Goal: Task Accomplishment & Management: Manage account settings

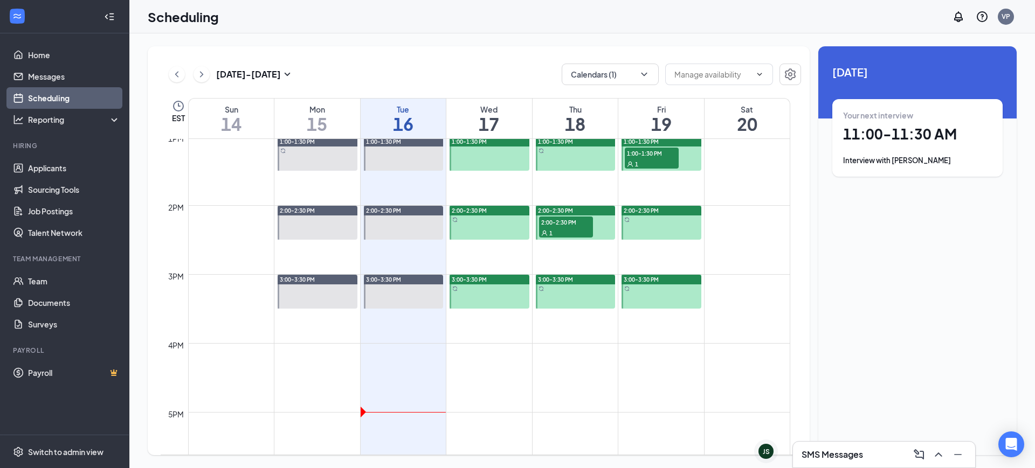
scroll to position [934, 0]
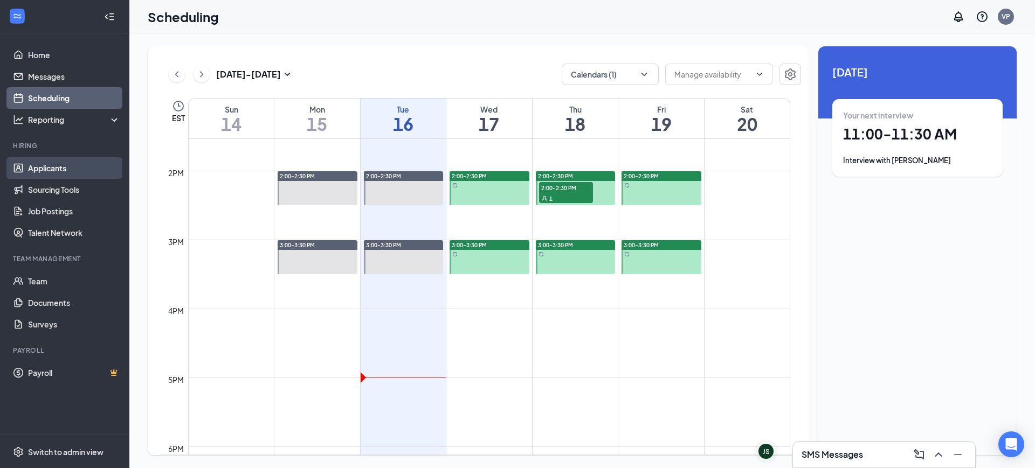
click at [50, 171] on link "Applicants" at bounding box center [74, 168] width 92 height 22
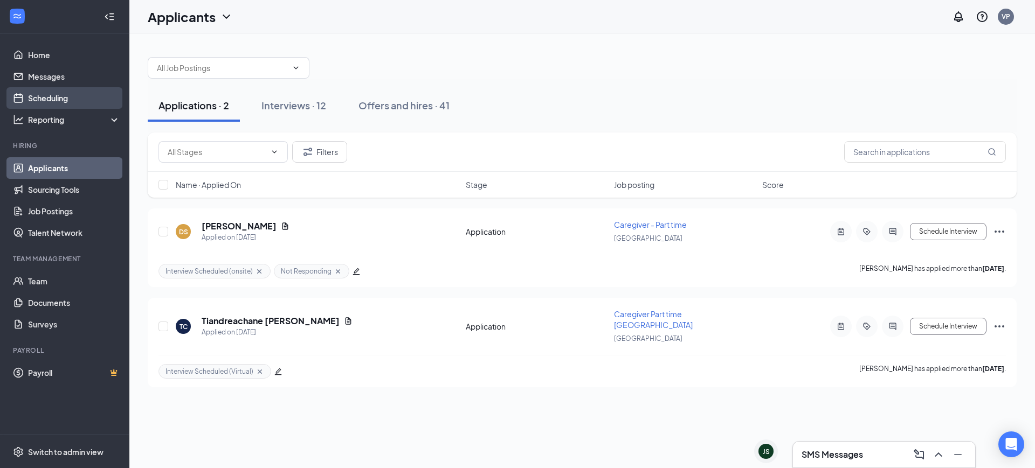
click at [64, 105] on link "Scheduling" at bounding box center [74, 98] width 92 height 22
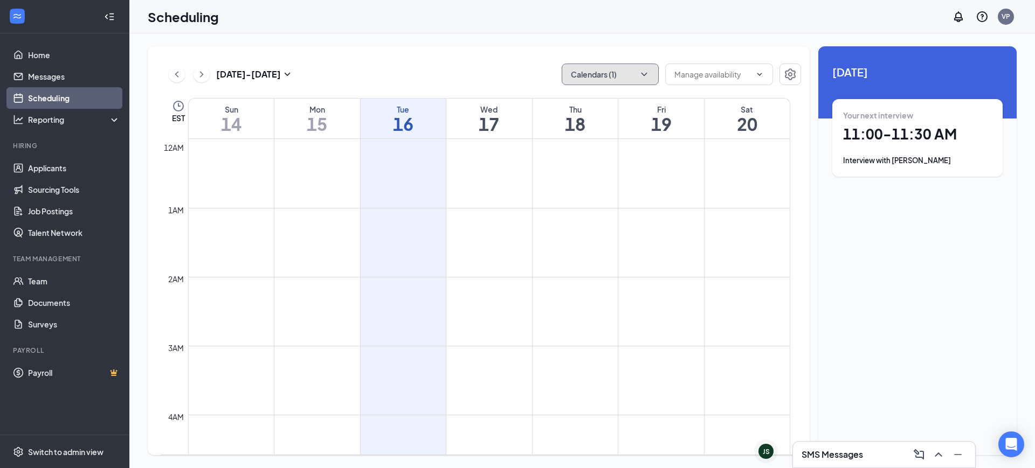
scroll to position [530, 0]
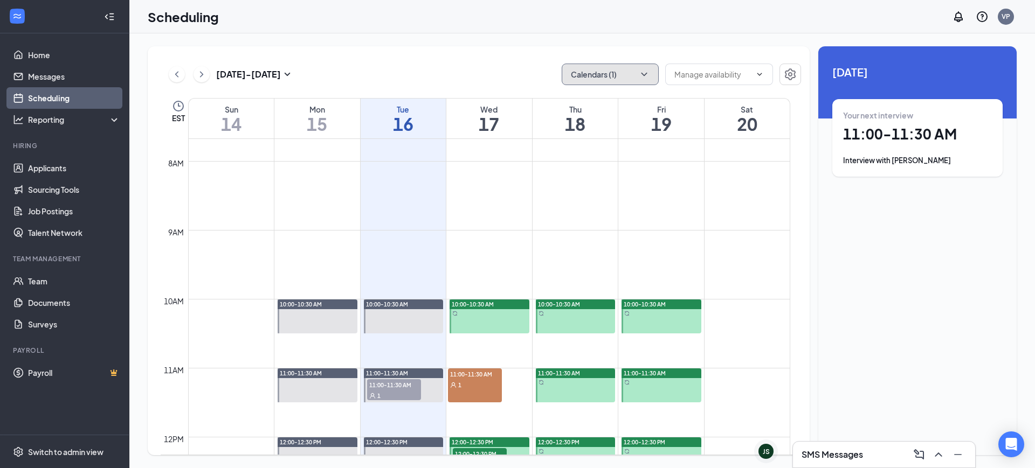
click at [599, 76] on button "Calendars (1)" at bounding box center [610, 75] width 97 height 22
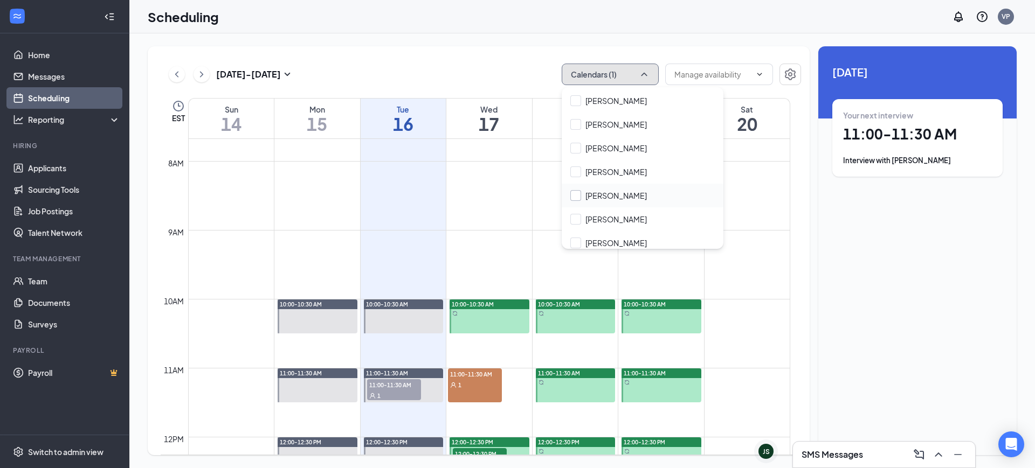
scroll to position [360, 0]
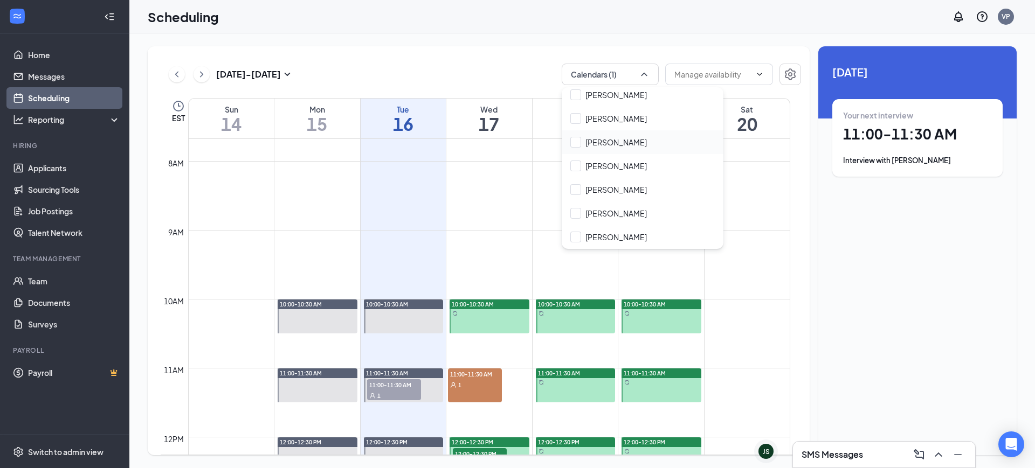
click at [582, 147] on input "[PERSON_NAME]" at bounding box center [608, 142] width 77 height 11
checkbox input "true"
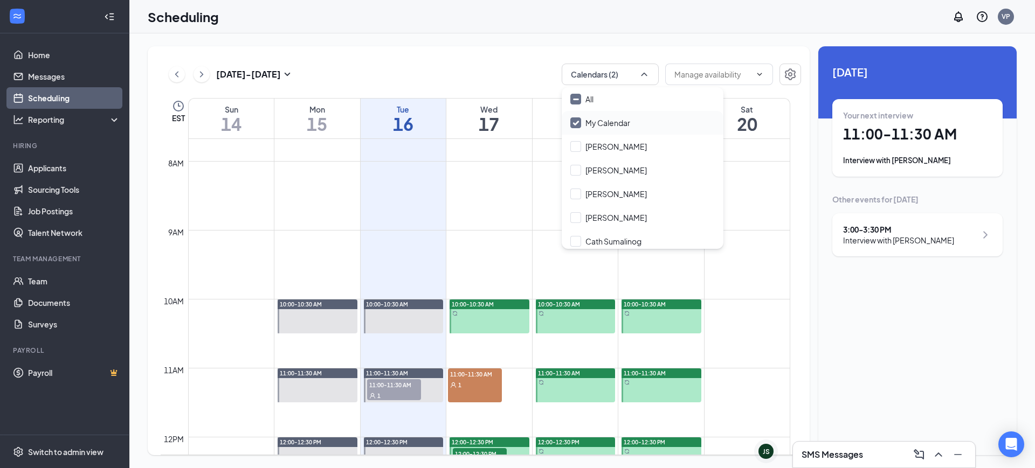
click at [576, 120] on input "My Calendar" at bounding box center [600, 123] width 60 height 11
checkbox input "false"
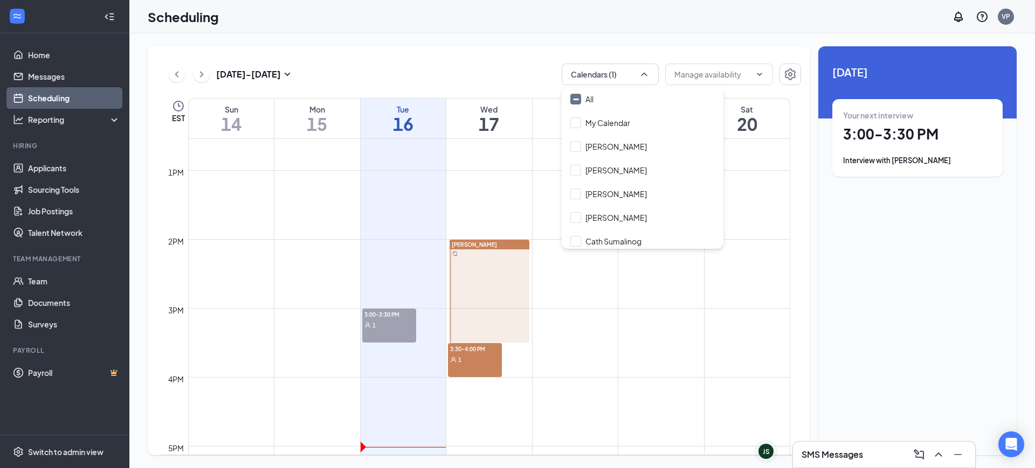
scroll to position [934, 0]
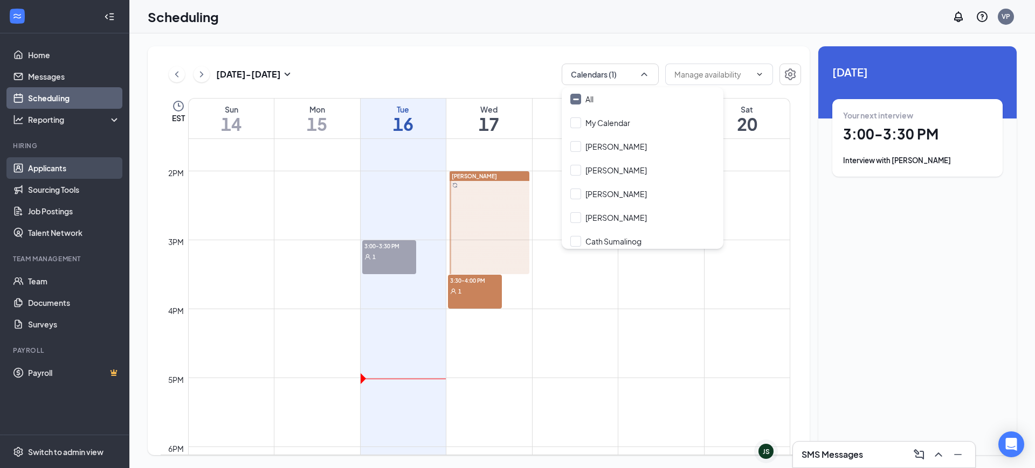
click at [61, 165] on link "Applicants" at bounding box center [74, 168] width 92 height 22
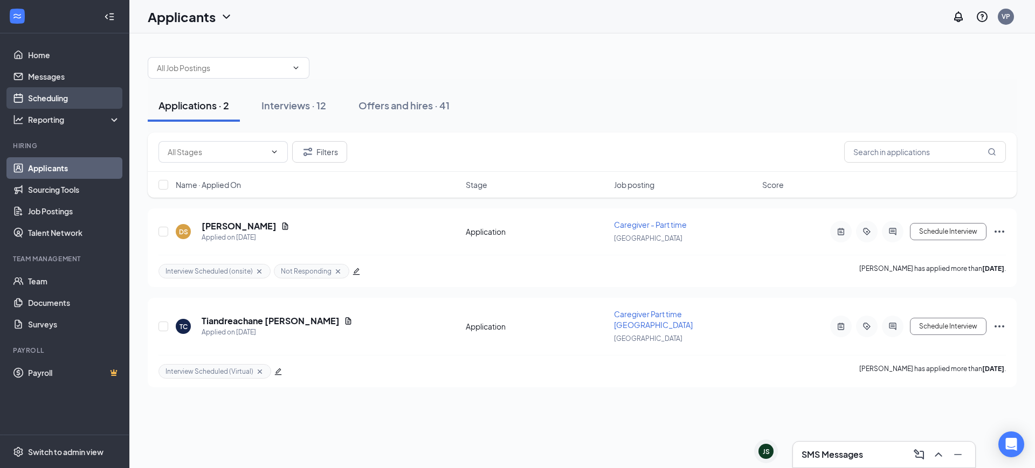
click at [71, 96] on link "Scheduling" at bounding box center [74, 98] width 92 height 22
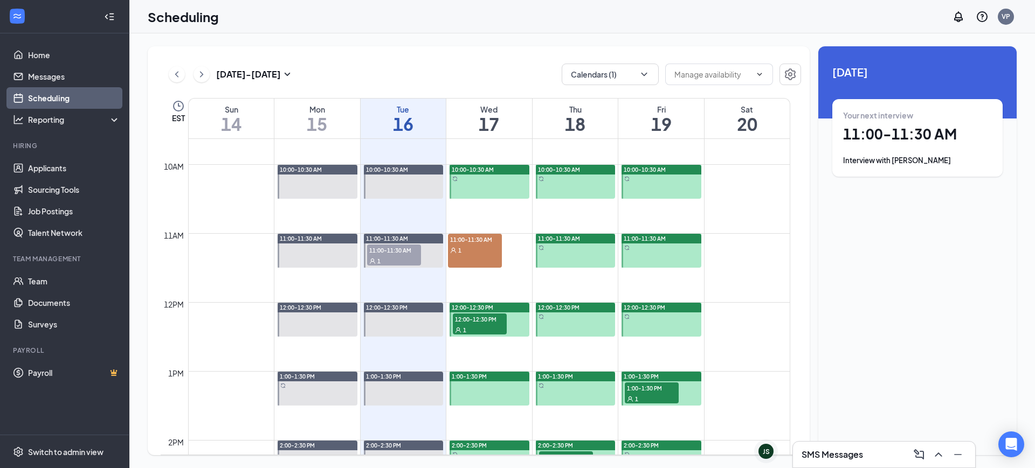
scroll to position [732, 0]
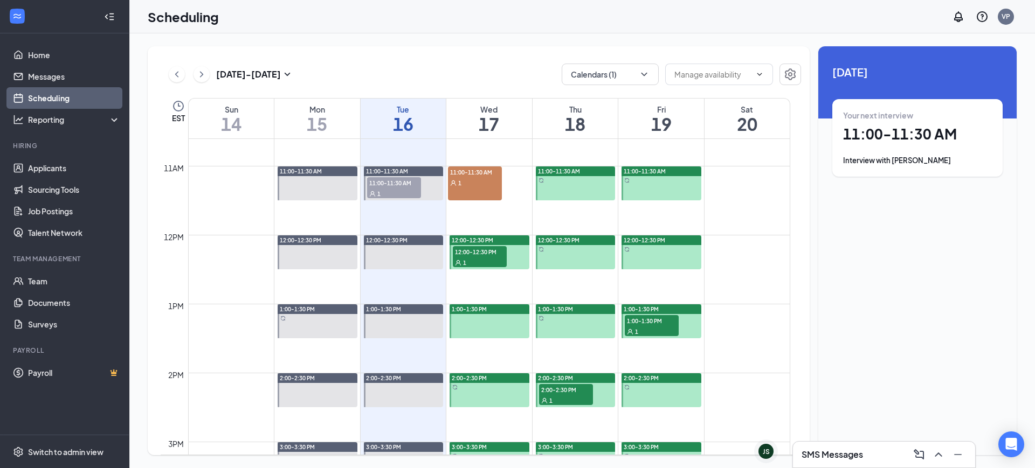
click at [465, 188] on div "11:00-11:30 AM 1" at bounding box center [475, 184] width 54 height 34
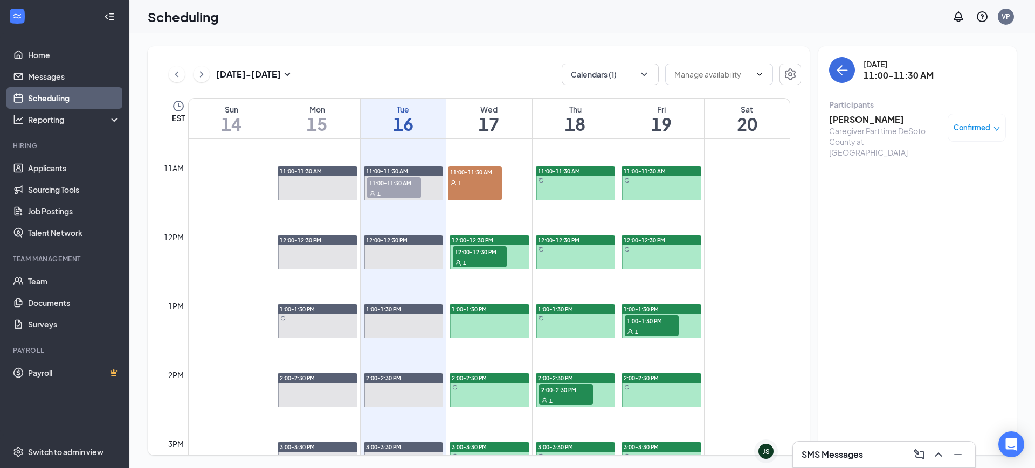
click at [864, 113] on div "[PERSON_NAME] Caregiver Part time DeSoto County at [GEOGRAPHIC_DATA] Confirmed" at bounding box center [917, 136] width 177 height 52
click at [865, 120] on h3 "[PERSON_NAME]" at bounding box center [885, 120] width 113 height 12
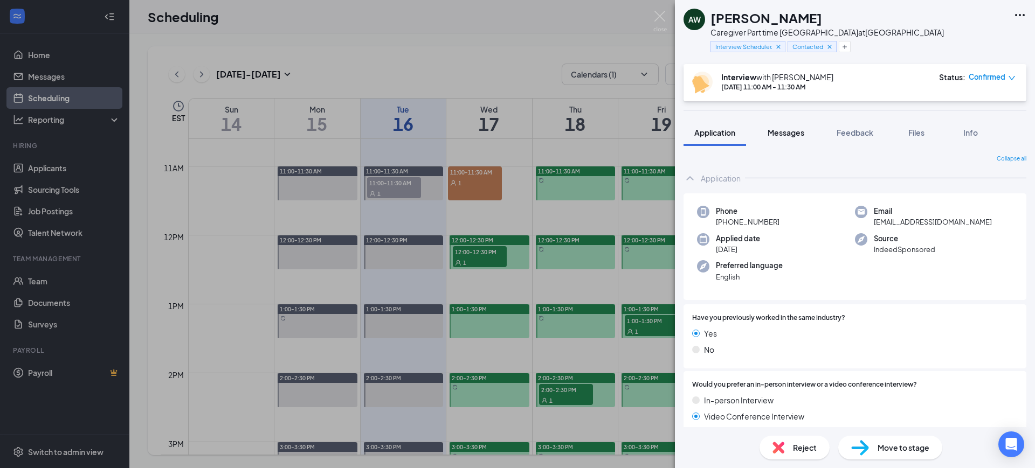
click at [791, 132] on span "Messages" at bounding box center [786, 133] width 37 height 10
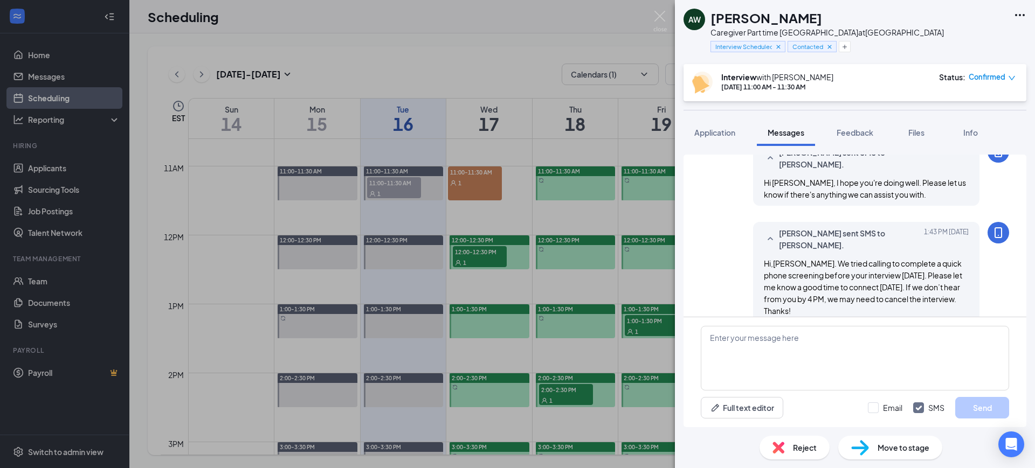
scroll to position [503, 0]
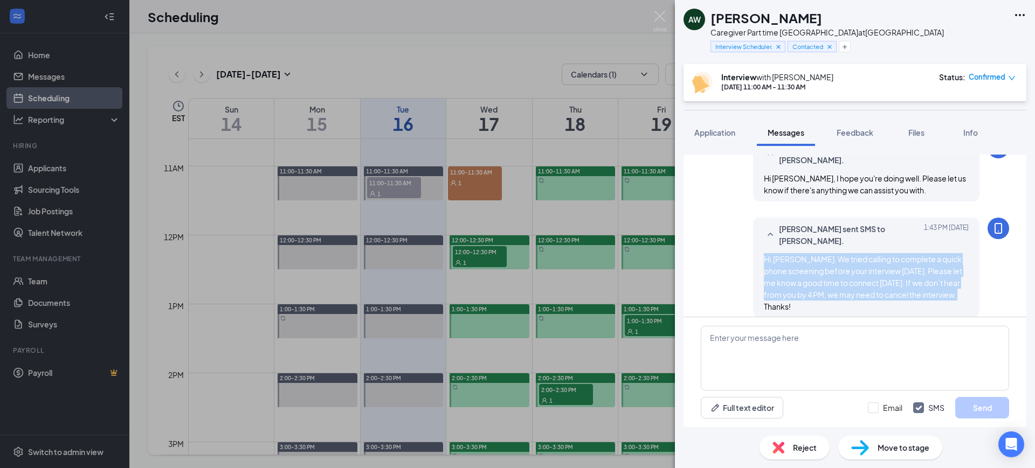
drag, startPoint x: 756, startPoint y: 263, endPoint x: 959, endPoint y: 294, distance: 205.5
click at [959, 294] on div "[PERSON_NAME] sent SMS to [PERSON_NAME]. [DATE] 1:43 PM Hi,[PERSON_NAME]. We tr…" at bounding box center [866, 268] width 226 height 100
copy span "Hi,[PERSON_NAME]. We tried calling to complete a quick phone screening before y…"
click at [755, 338] on textarea at bounding box center [855, 358] width 308 height 65
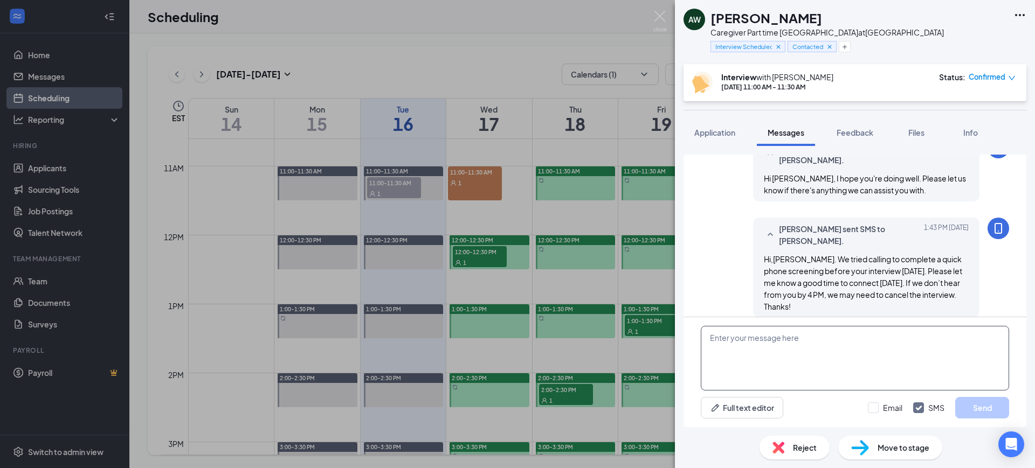
click at [755, 345] on textarea at bounding box center [855, 358] width 308 height 65
paste textarea "Hi [PERSON_NAME], We didn’t hear back from you regarding the phone screening we…"
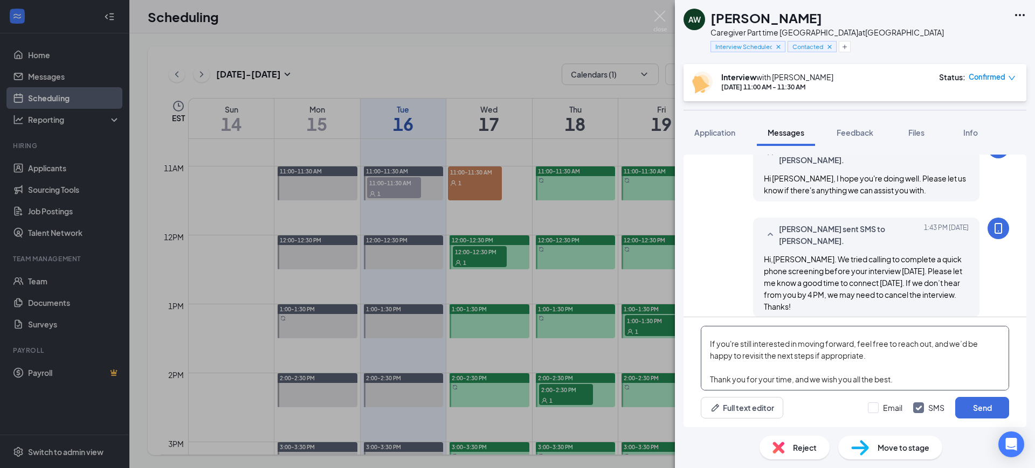
scroll to position [54, 0]
type textarea "Hi [PERSON_NAME], We didn’t hear back from you regarding the phone screening we…"
click at [885, 402] on div "Email SMS Send" at bounding box center [938, 408] width 141 height 22
click at [882, 410] on input "Email" at bounding box center [885, 408] width 35 height 11
checkbox input "true"
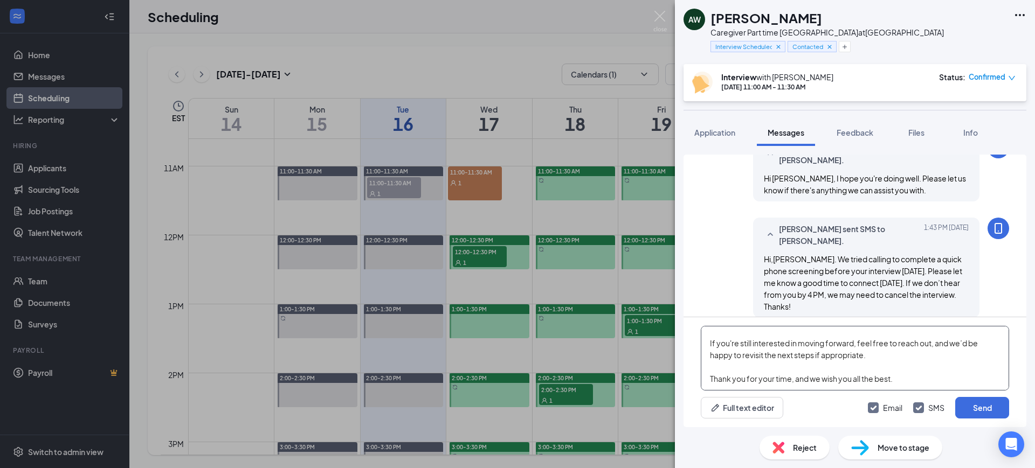
click at [918, 373] on textarea "Hi [PERSON_NAME], We didn’t hear back from you regarding the phone screening we…" at bounding box center [855, 358] width 308 height 65
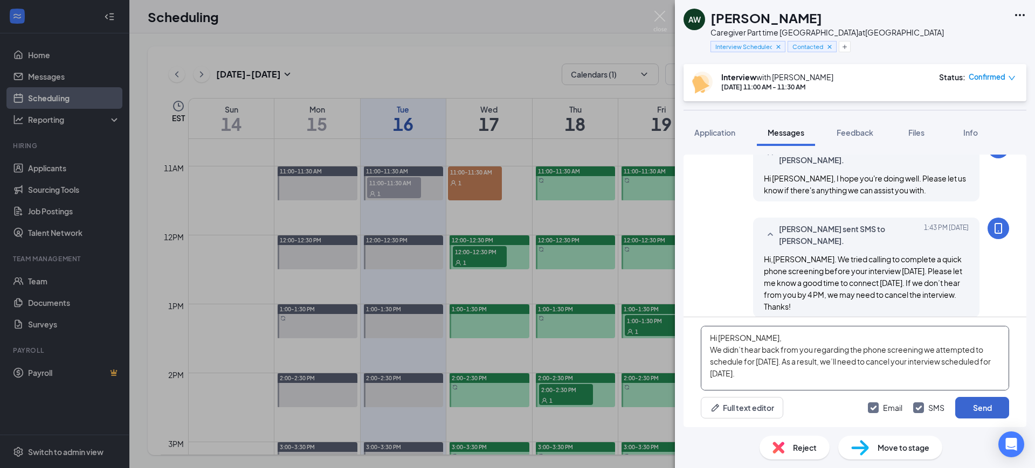
type textarea "Hi [PERSON_NAME], We didn’t hear back from you regarding the phone screening we…"
click at [978, 404] on button "Send" at bounding box center [982, 408] width 54 height 22
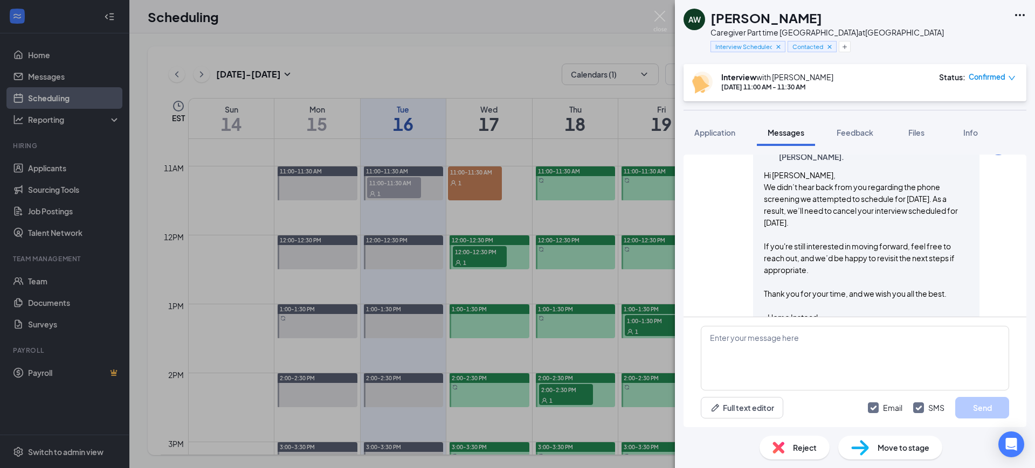
scroll to position [926, 0]
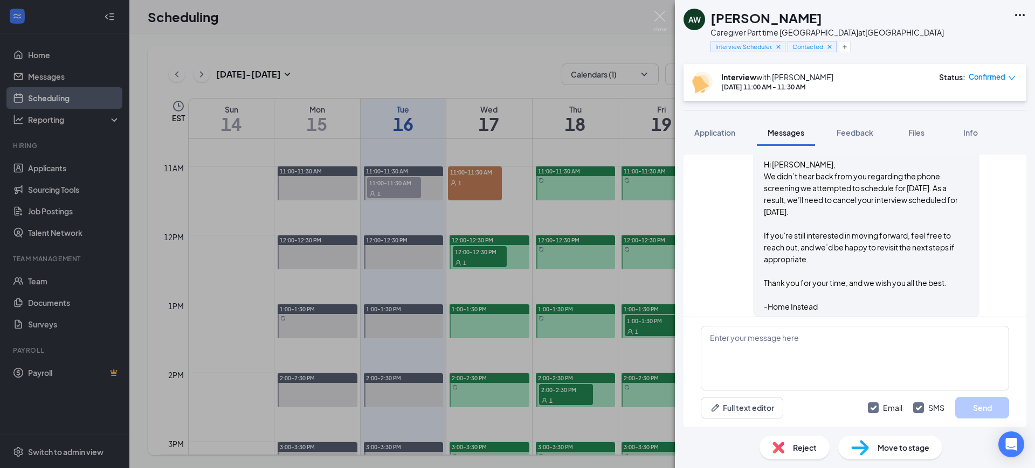
click at [992, 80] on span "Confirmed" at bounding box center [987, 77] width 37 height 11
click at [949, 164] on span "Cancel" at bounding box center [943, 163] width 25 height 12
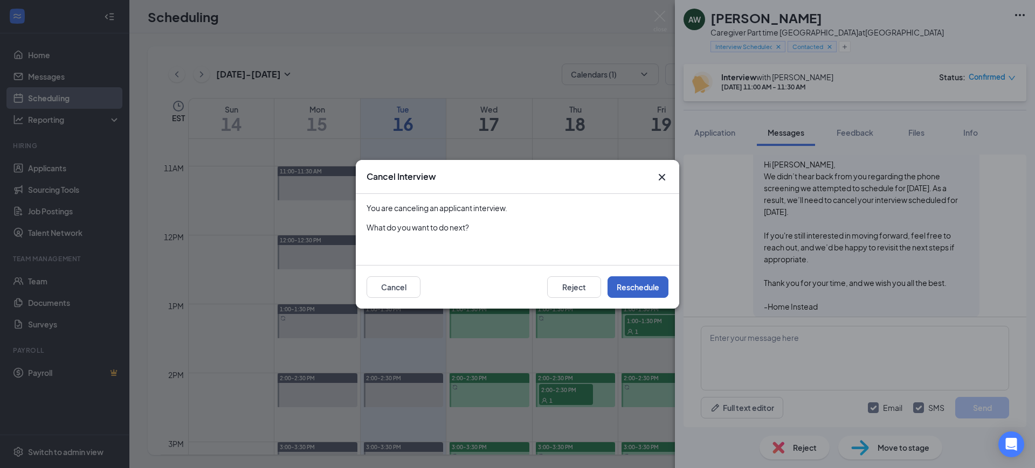
click at [647, 286] on button "Reschedule" at bounding box center [638, 288] width 61 height 22
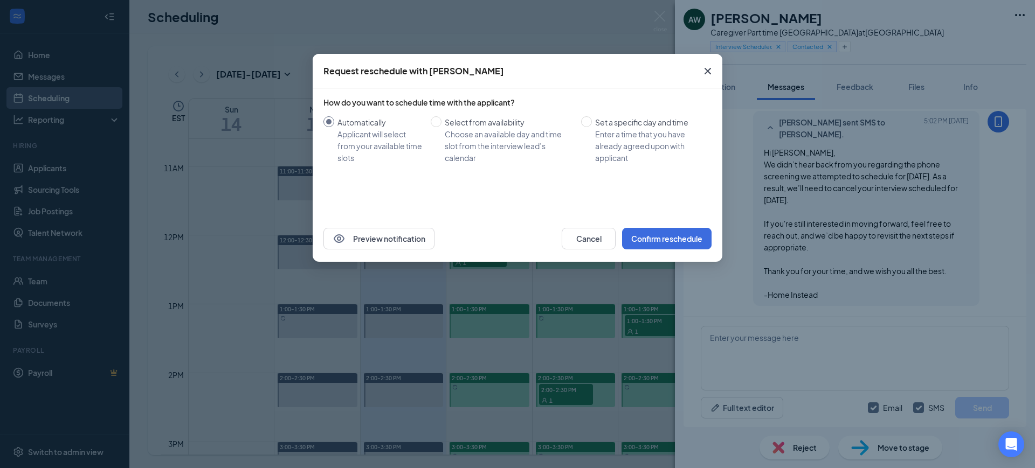
scroll to position [880, 0]
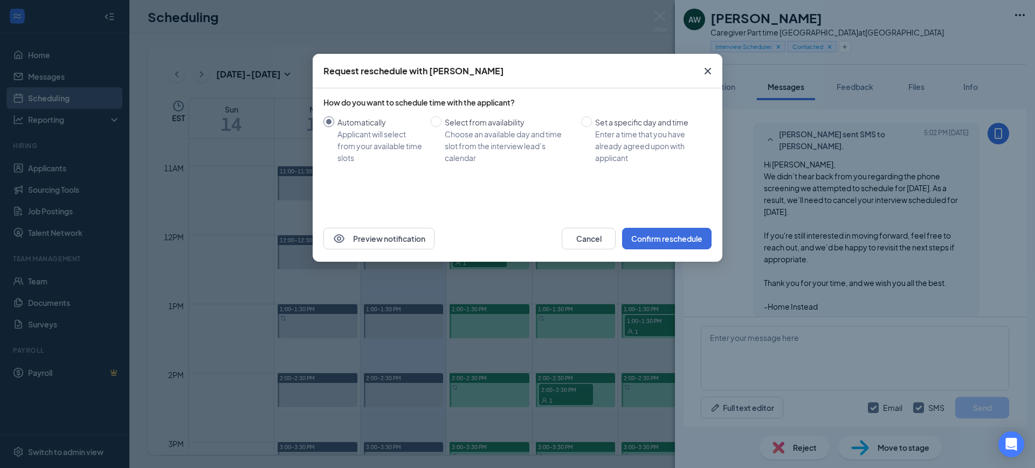
click at [709, 73] on icon "Cross" at bounding box center [707, 71] width 13 height 13
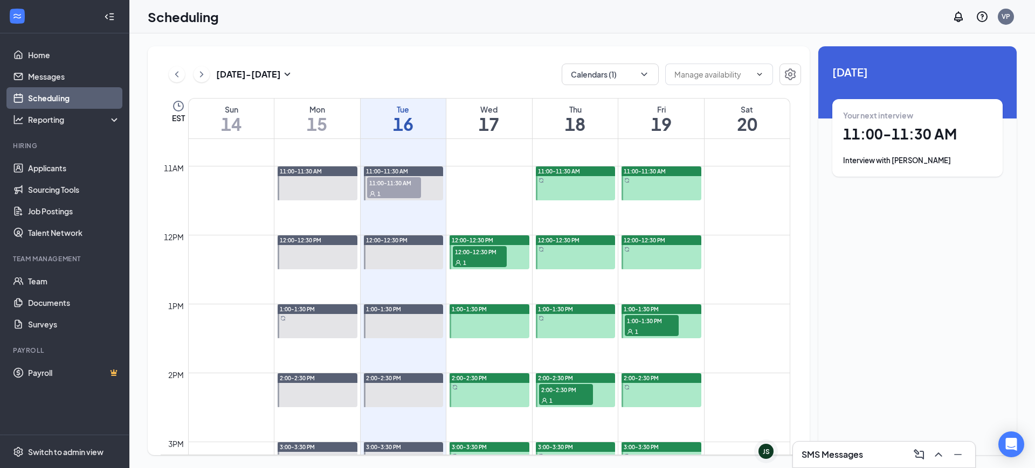
click at [480, 249] on span "12:00-12:30 PM" at bounding box center [480, 251] width 54 height 11
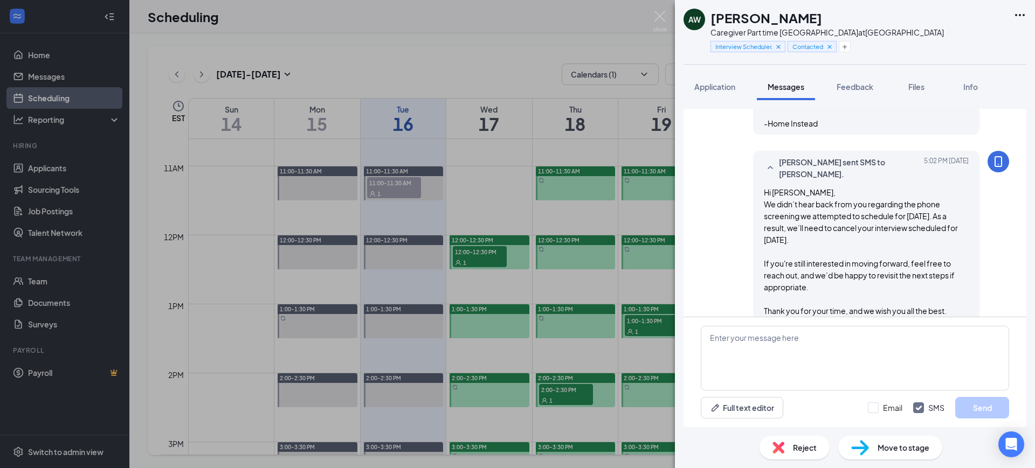
scroll to position [726, 0]
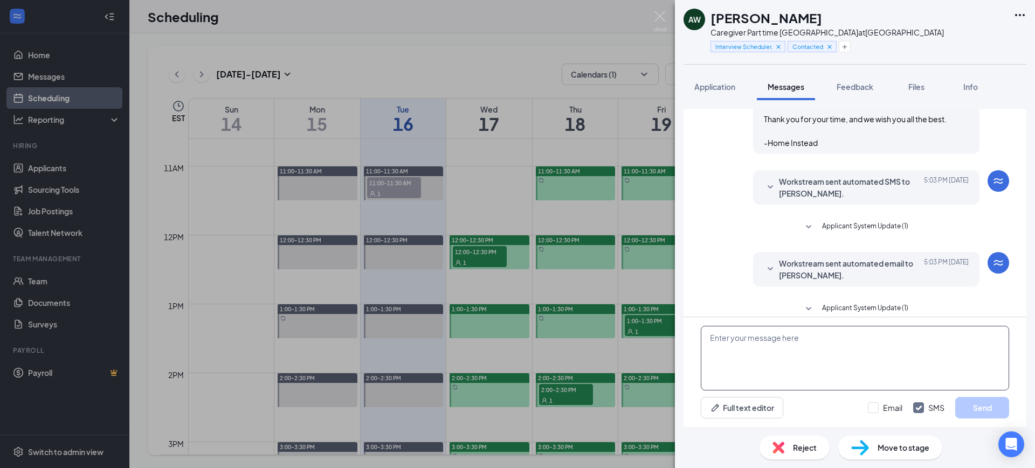
click at [840, 352] on textarea at bounding box center [855, 358] width 308 height 65
paste textarea "Hi [PERSON_NAME], We didn’t hear back from you regarding the phone screening we…"
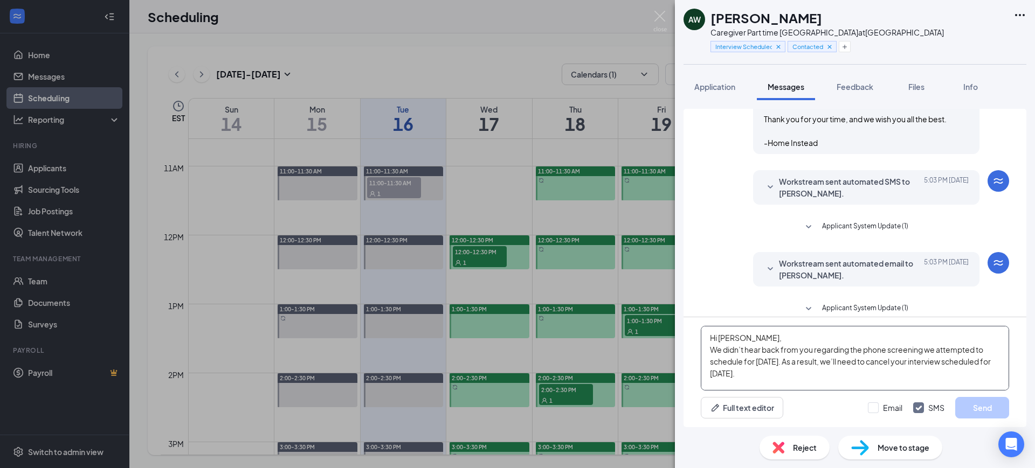
scroll to position [71, 0]
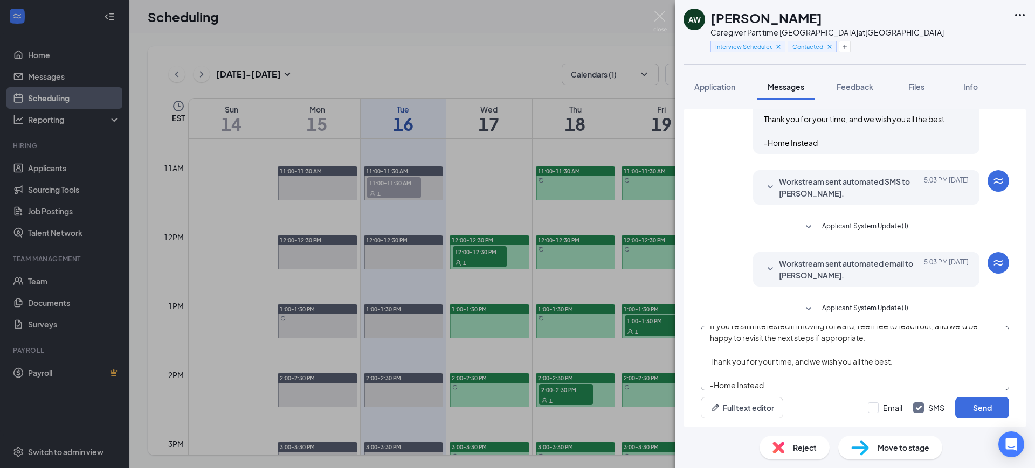
type textarea "Hi [PERSON_NAME], We didn’t hear back from you regarding the phone screening we…"
click at [887, 267] on span "Workstream sent automated email to [PERSON_NAME]." at bounding box center [849, 270] width 141 height 24
click at [662, 19] on img at bounding box center [659, 21] width 13 height 21
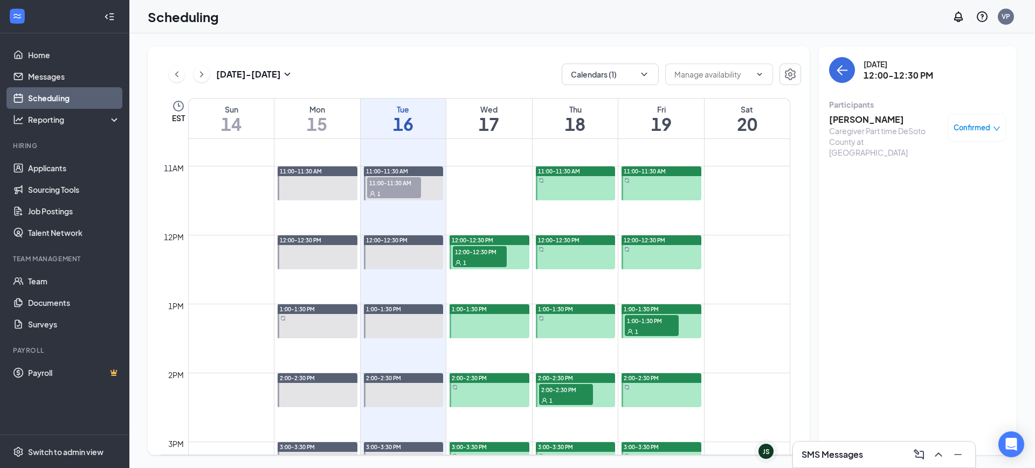
click at [482, 260] on div "1" at bounding box center [480, 262] width 54 height 11
click at [858, 122] on h3 "[PERSON_NAME]" at bounding box center [885, 120] width 113 height 12
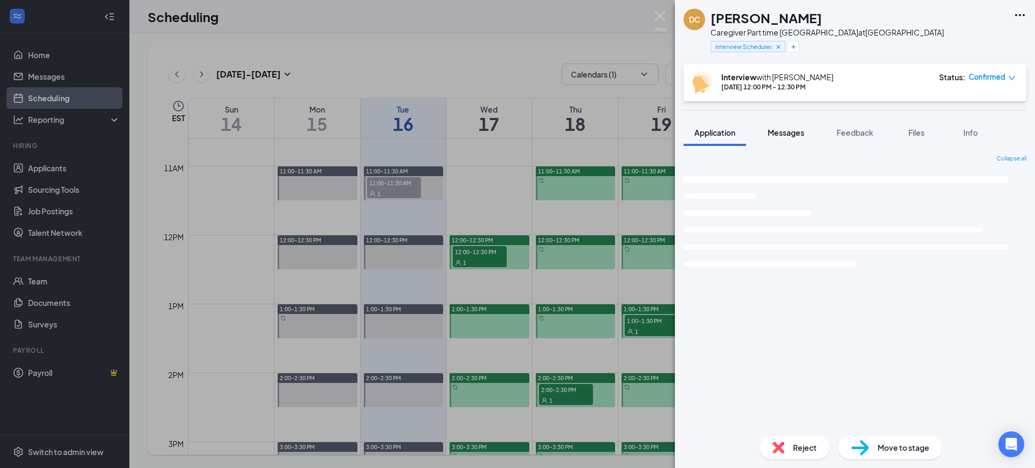
click at [773, 129] on span "Messages" at bounding box center [786, 133] width 37 height 10
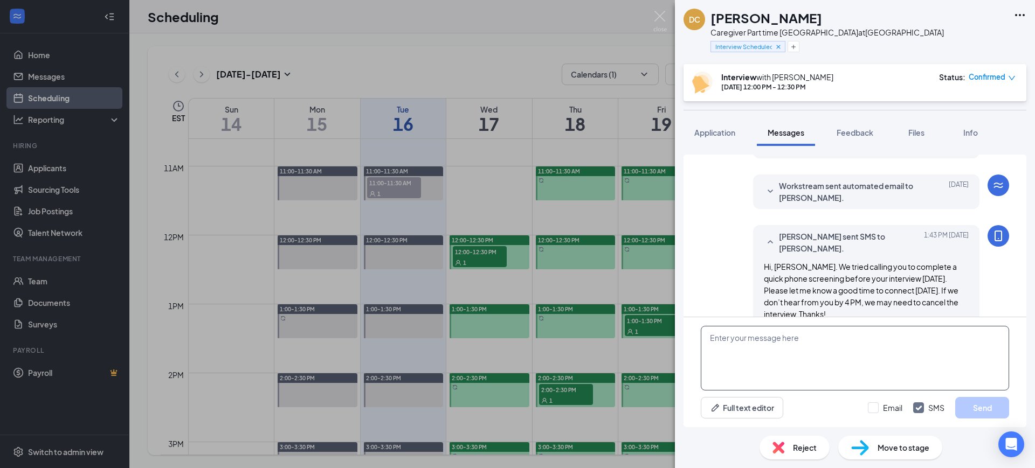
scroll to position [258, 0]
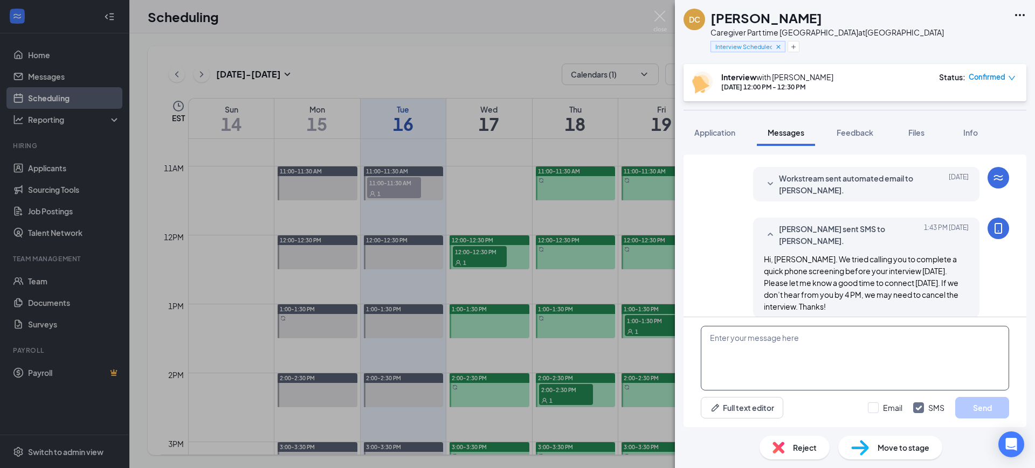
click at [853, 349] on textarea at bounding box center [855, 358] width 308 height 65
paste textarea "Hi [PERSON_NAME], We didn’t hear back from you regarding the phone screening we…"
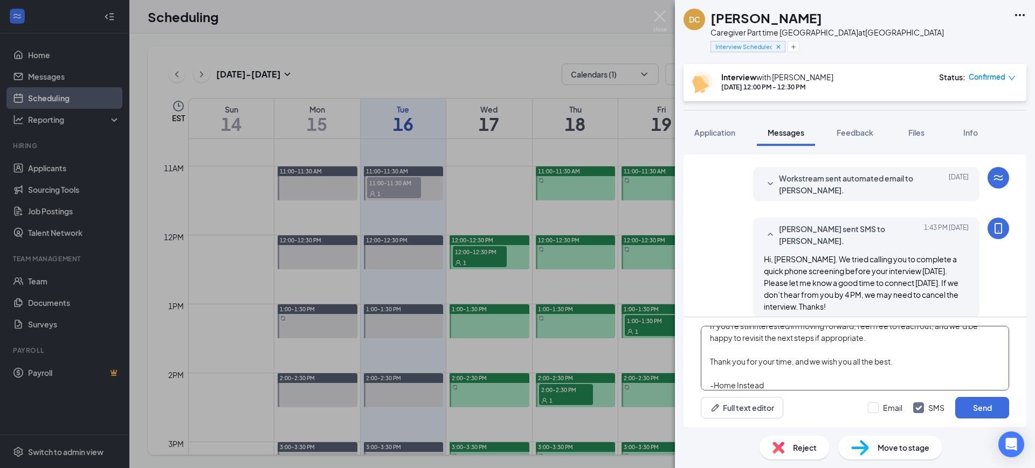
scroll to position [0, 0]
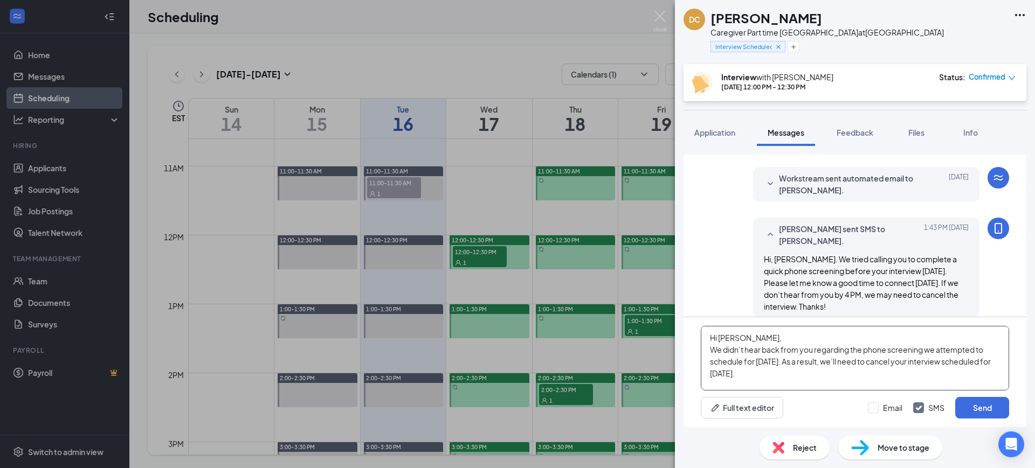
click at [720, 335] on textarea "Hi [PERSON_NAME], We didn’t hear back from you regarding the phone screening we…" at bounding box center [855, 358] width 308 height 65
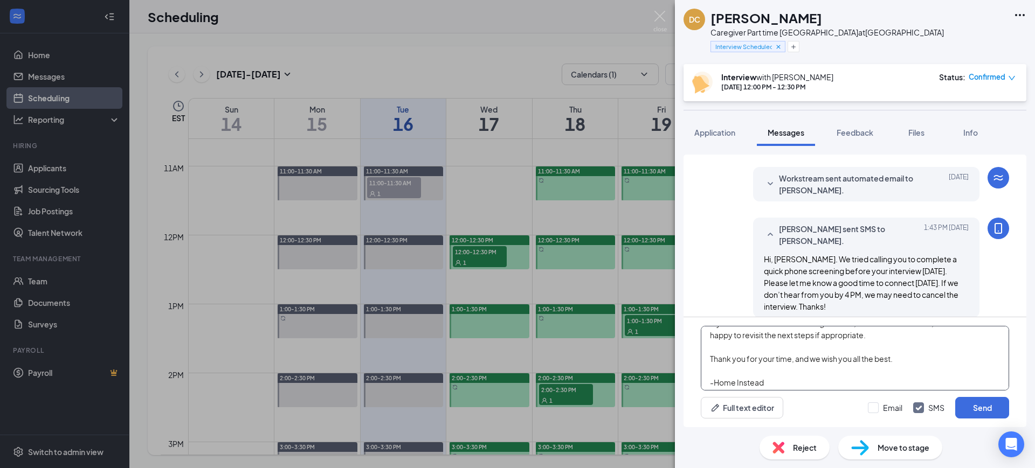
scroll to position [78, 0]
type textarea "Hi [PERSON_NAME], We didn’t hear back from you regarding the phone screening we…"
click at [877, 409] on input "Email" at bounding box center [885, 408] width 35 height 11
checkbox input "true"
click at [976, 400] on button "Send" at bounding box center [982, 408] width 54 height 22
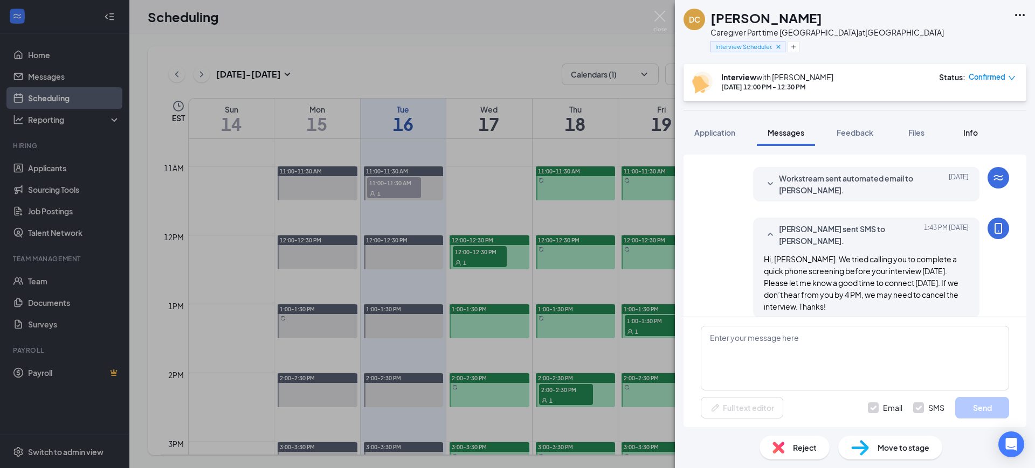
scroll to position [0, 0]
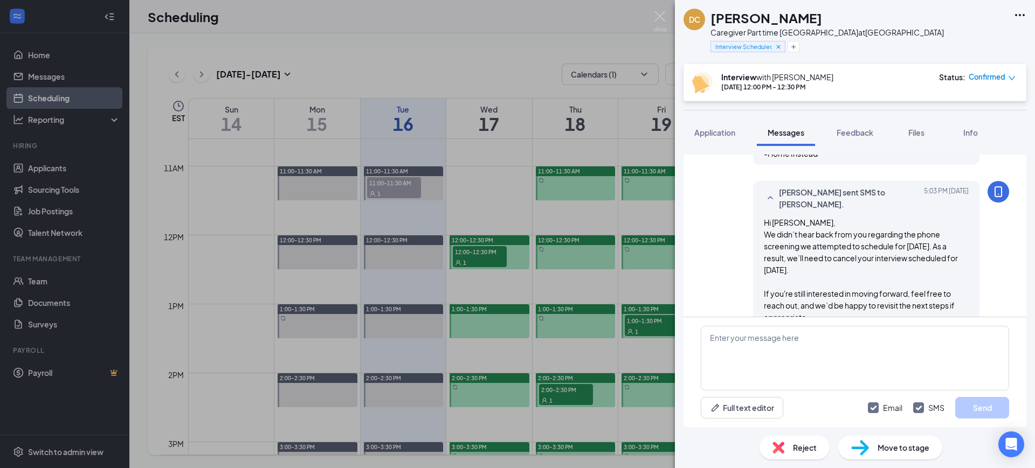
click at [989, 77] on span "Confirmed" at bounding box center [987, 77] width 37 height 11
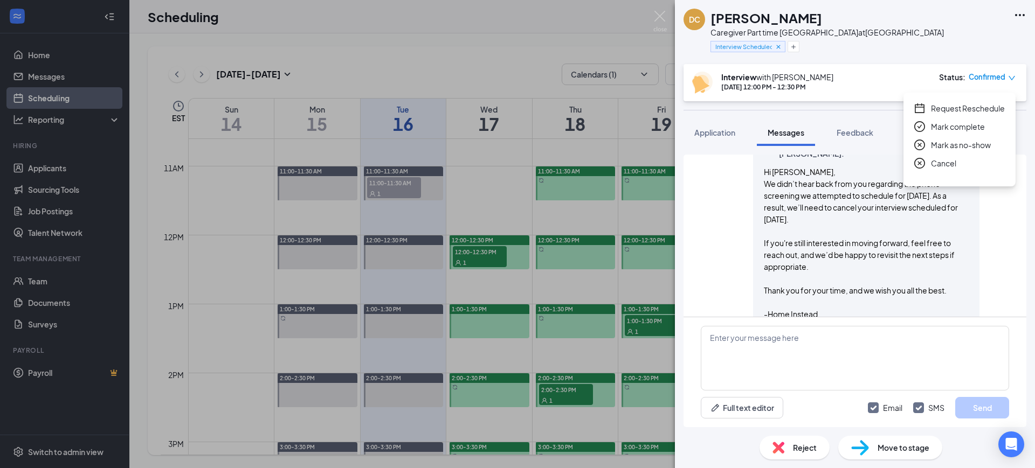
scroll to position [681, 0]
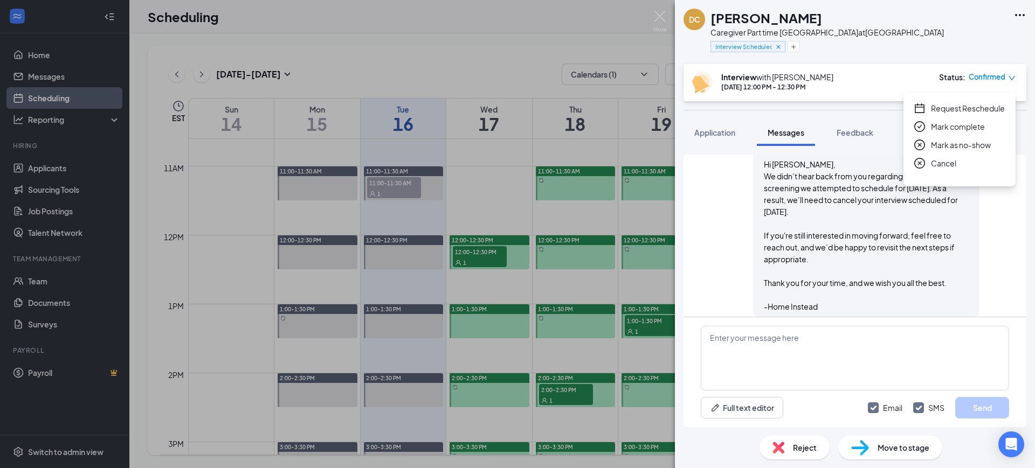
click at [942, 162] on span "Cancel" at bounding box center [943, 163] width 25 height 12
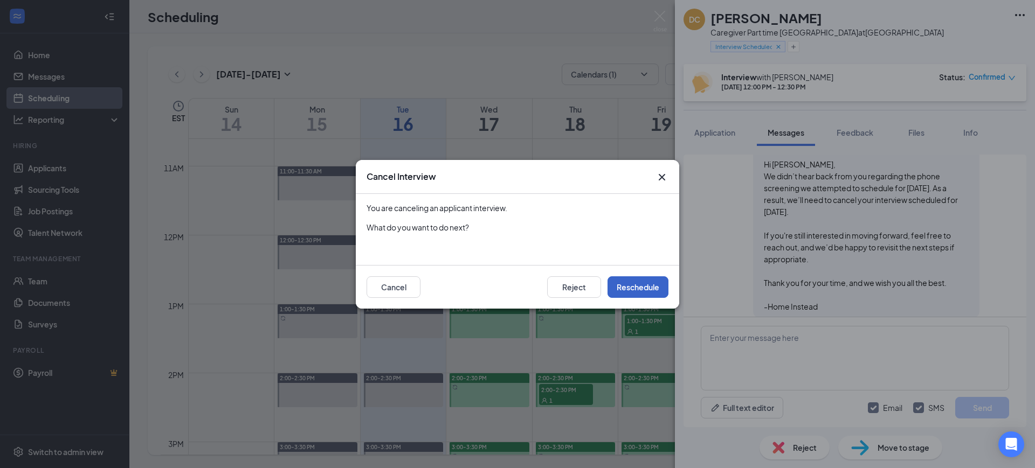
click at [637, 288] on button "Reschedule" at bounding box center [638, 288] width 61 height 22
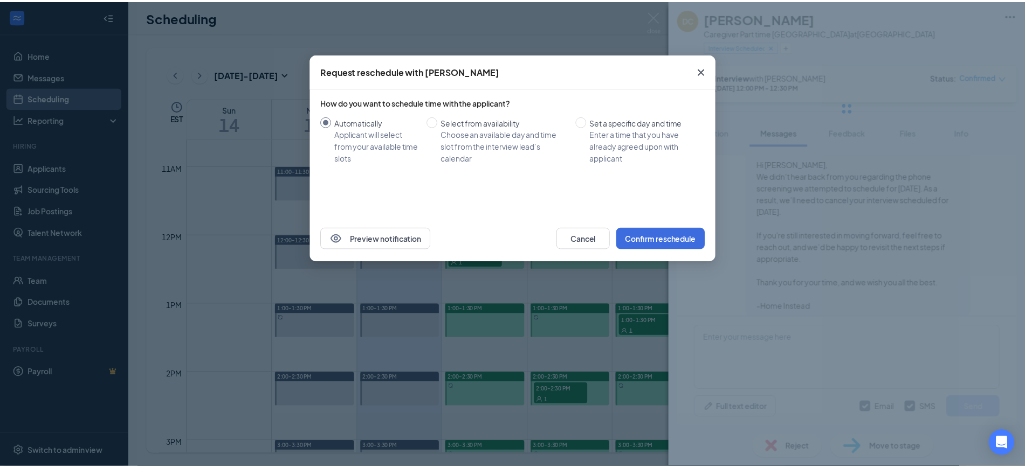
scroll to position [635, 0]
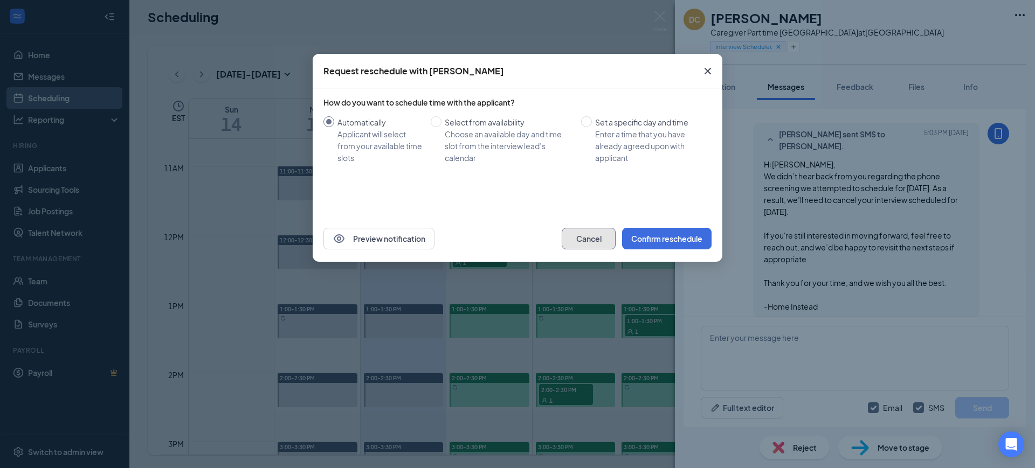
click at [580, 242] on button "Cancel" at bounding box center [589, 239] width 54 height 22
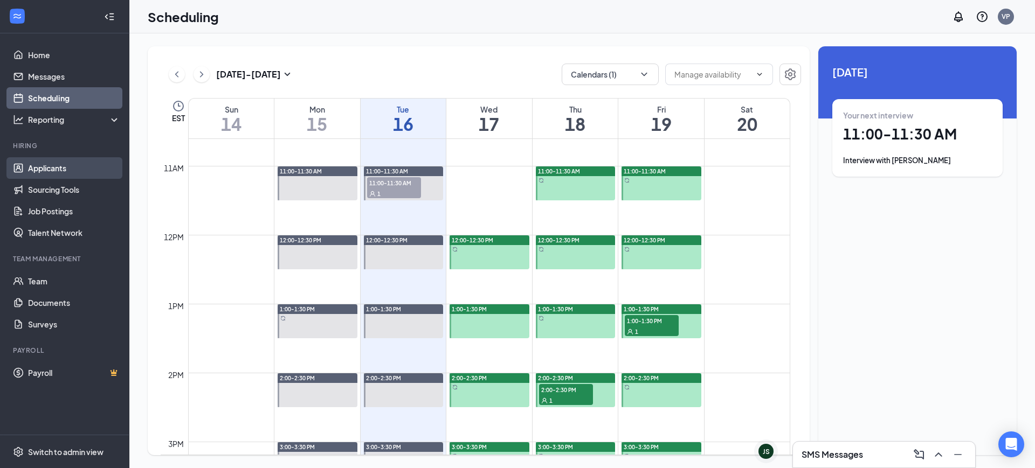
click at [63, 162] on link "Applicants" at bounding box center [74, 168] width 92 height 22
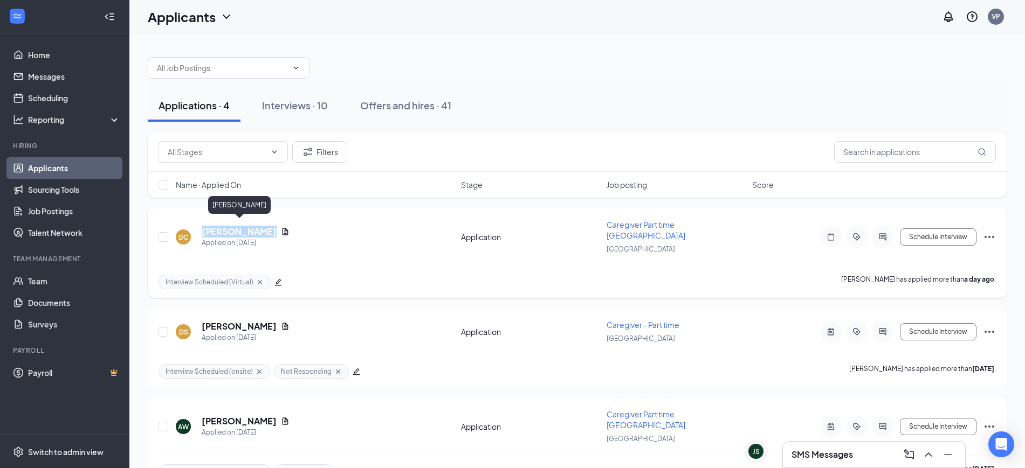
drag, startPoint x: 196, startPoint y: 227, endPoint x: 275, endPoint y: 226, distance: 79.3
click at [275, 226] on div "DC [PERSON_NAME] Applied on [DATE]" at bounding box center [315, 237] width 279 height 23
copy h5 "[PERSON_NAME]"
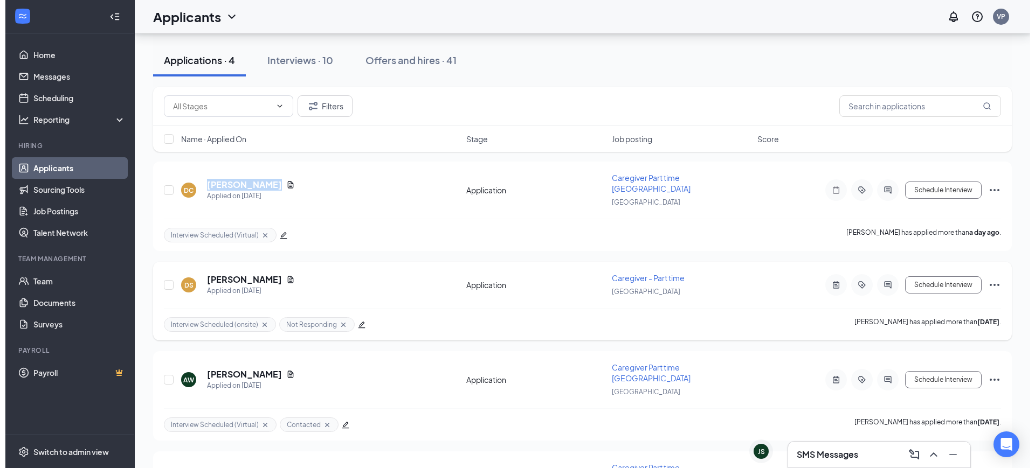
scroll to position [67, 0]
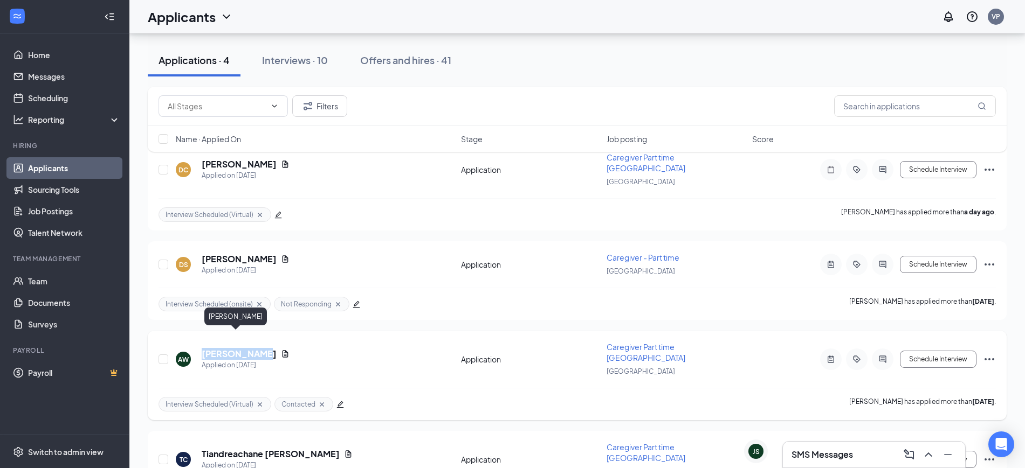
drag, startPoint x: 197, startPoint y: 337, endPoint x: 251, endPoint y: 341, distance: 54.5
click at [251, 348] on div "AW [PERSON_NAME] Applied on [DATE]" at bounding box center [315, 359] width 279 height 23
copy h5 "[PERSON_NAME]"
click at [234, 348] on h5 "[PERSON_NAME]" at bounding box center [239, 354] width 75 height 12
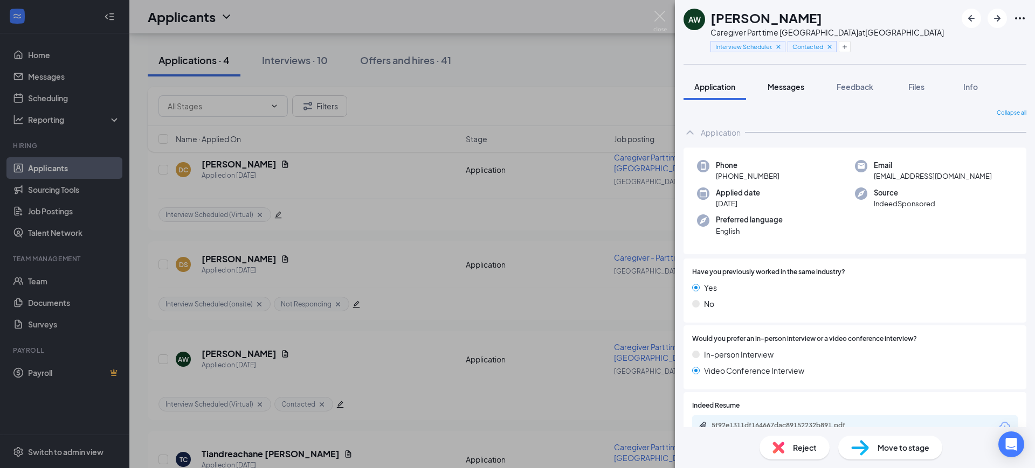
click at [780, 82] on span "Messages" at bounding box center [786, 87] width 37 height 10
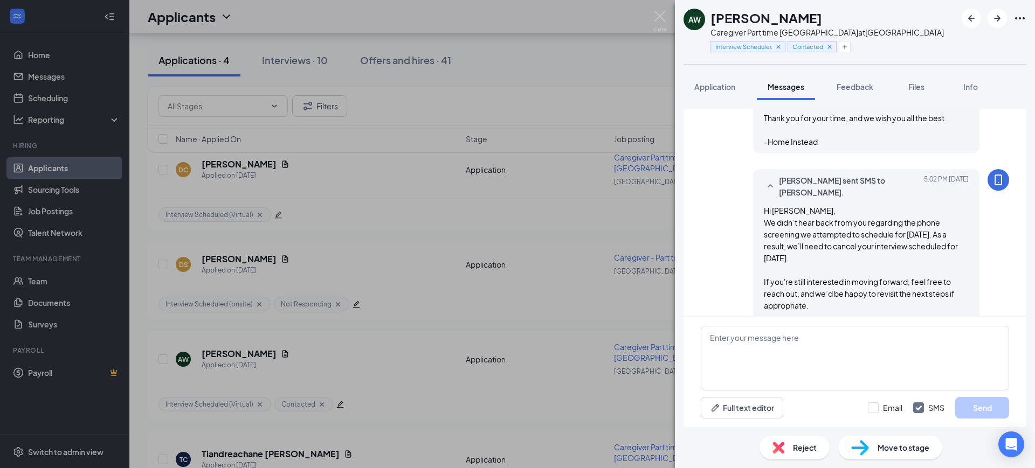
scroll to position [726, 0]
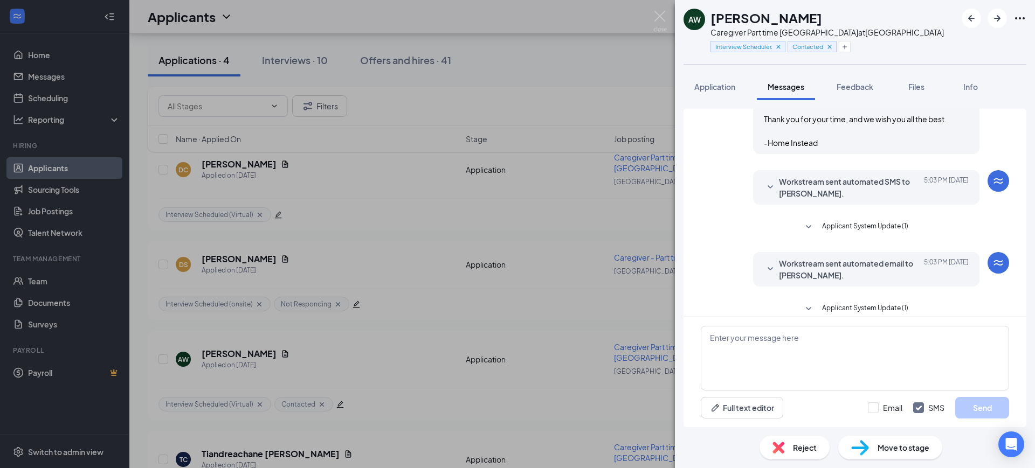
click at [799, 446] on span "Reject" at bounding box center [805, 448] width 24 height 12
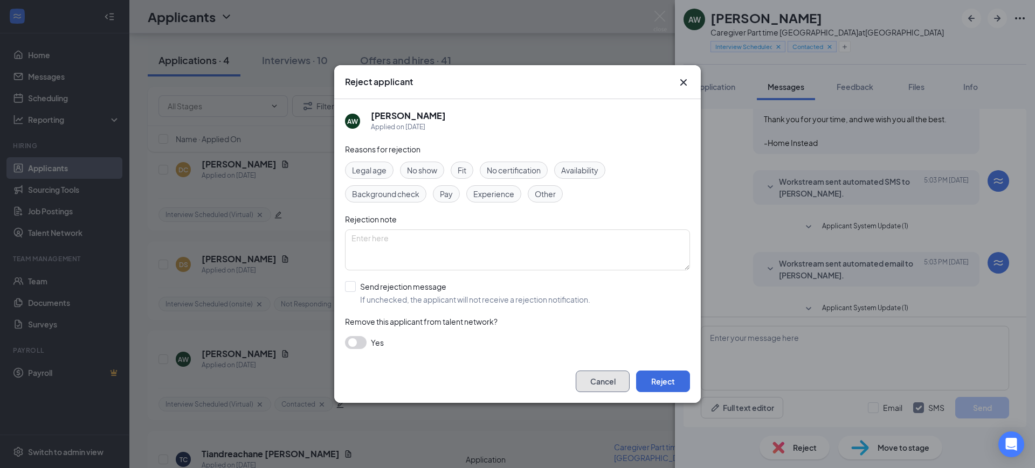
click at [609, 382] on button "Cancel" at bounding box center [603, 382] width 54 height 22
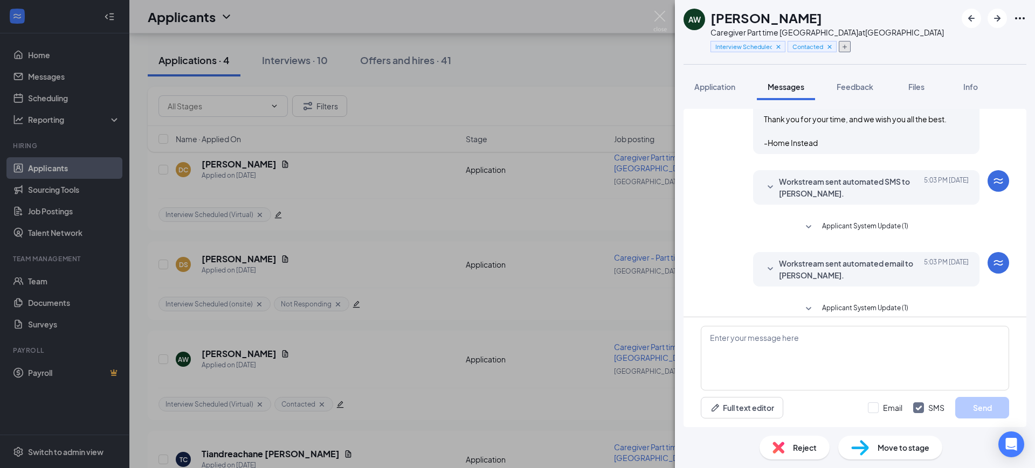
click at [849, 41] on button "button" at bounding box center [845, 46] width 12 height 11
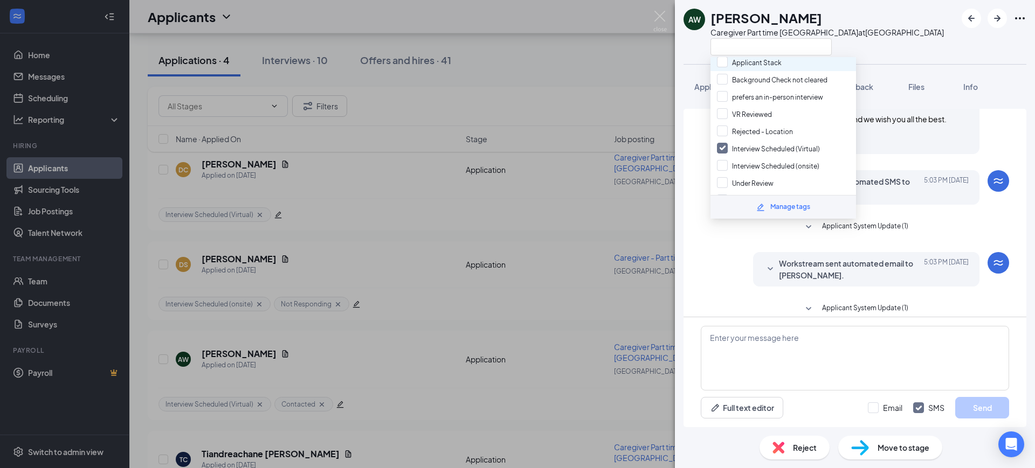
scroll to position [135, 0]
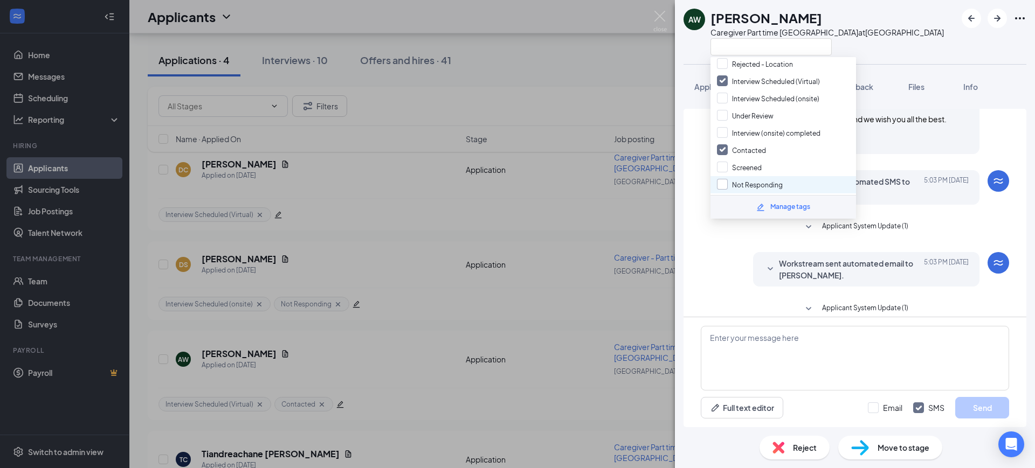
click at [762, 182] on input "Not Responding" at bounding box center [750, 185] width 66 height 12
checkbox input "true"
click at [913, 35] on div "AW [PERSON_NAME] Caregiver Part time DeSoto County at [GEOGRAPHIC_DATA]" at bounding box center [855, 32] width 360 height 64
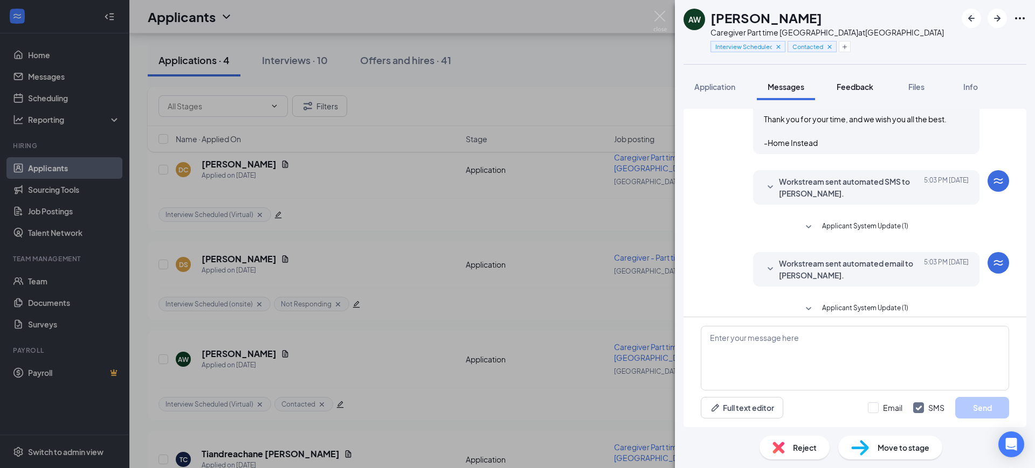
click at [855, 85] on span "Feedback" at bounding box center [855, 87] width 37 height 10
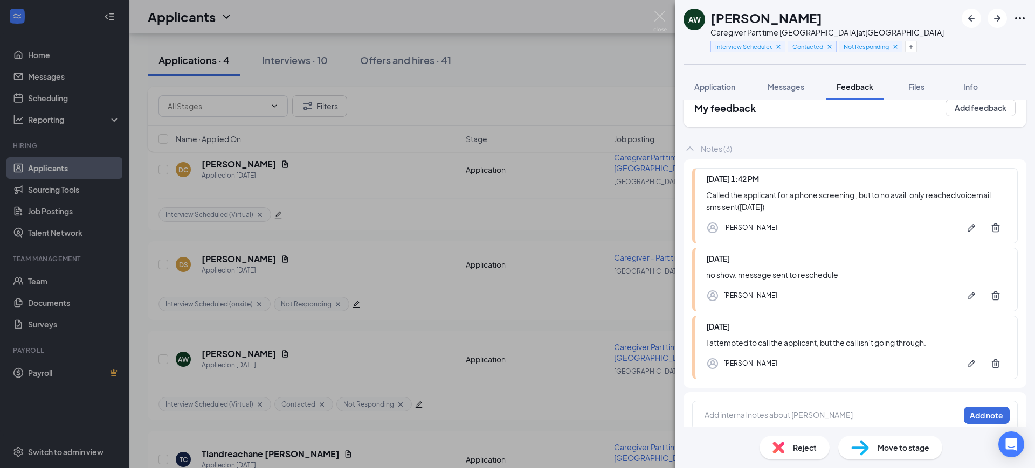
scroll to position [32, 0]
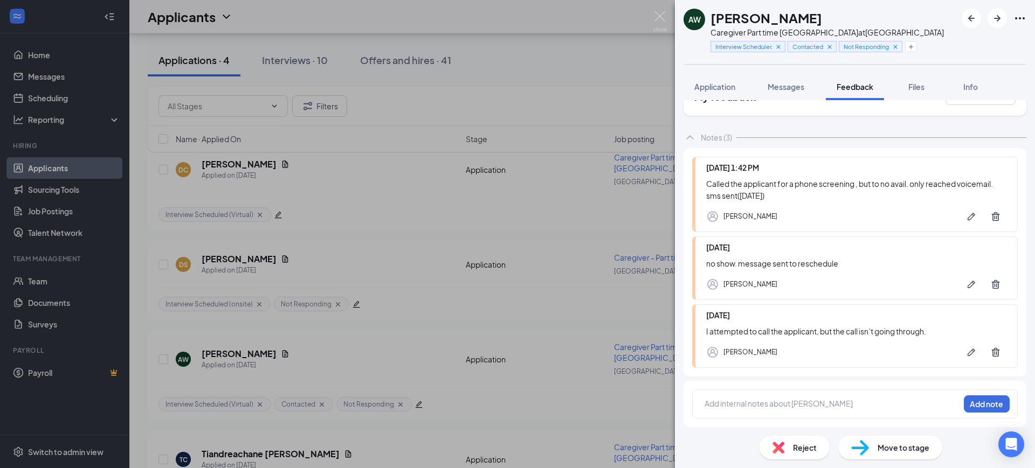
click at [788, 406] on div at bounding box center [832, 403] width 254 height 11
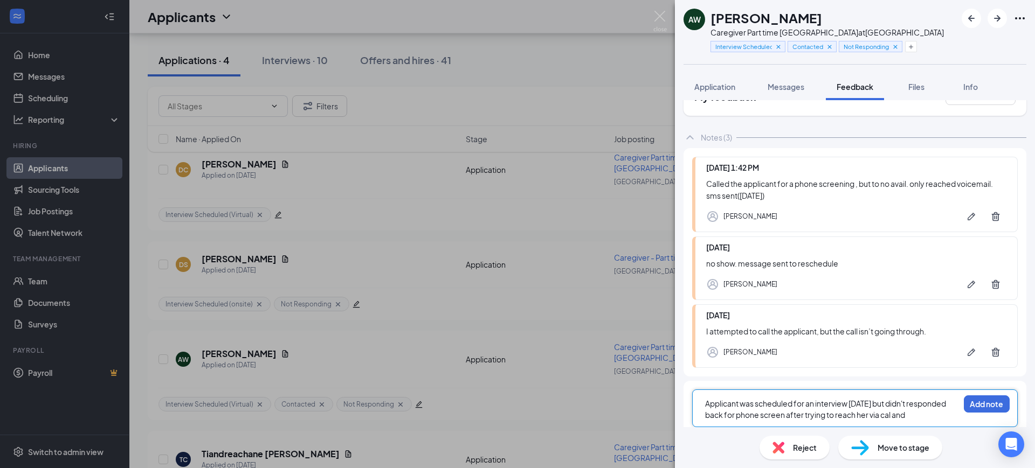
scroll to position [36, 0]
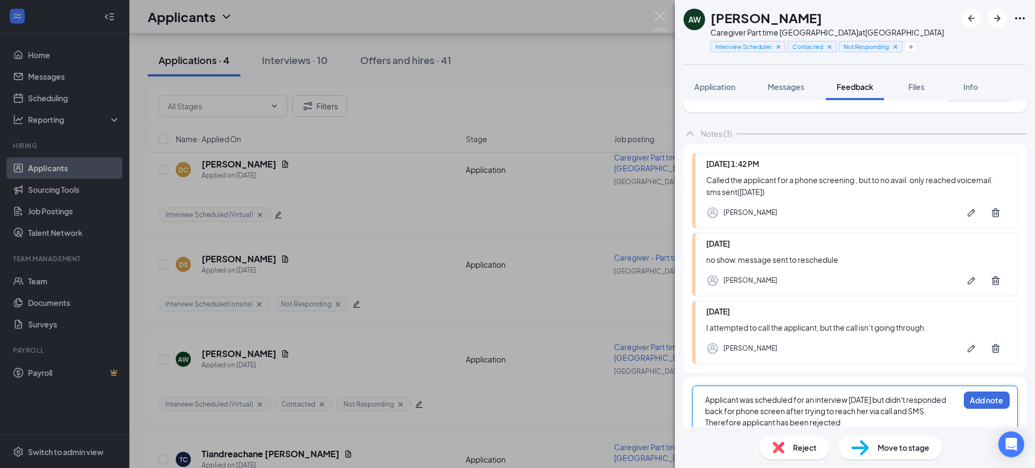
copy span "Applicant was scheduled for an interview [DATE] but didn't responded back for p…"
click at [976, 397] on button "Add note" at bounding box center [987, 400] width 46 height 17
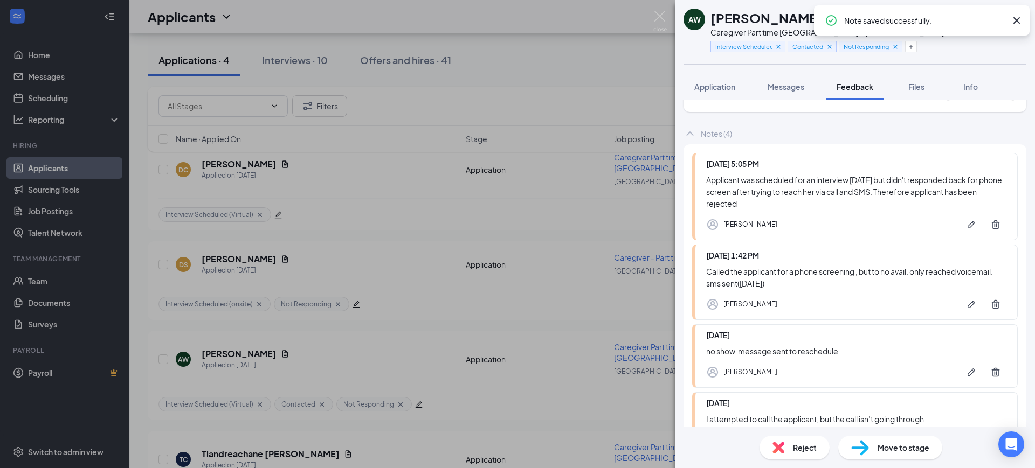
click at [795, 447] on span "Reject" at bounding box center [805, 448] width 24 height 12
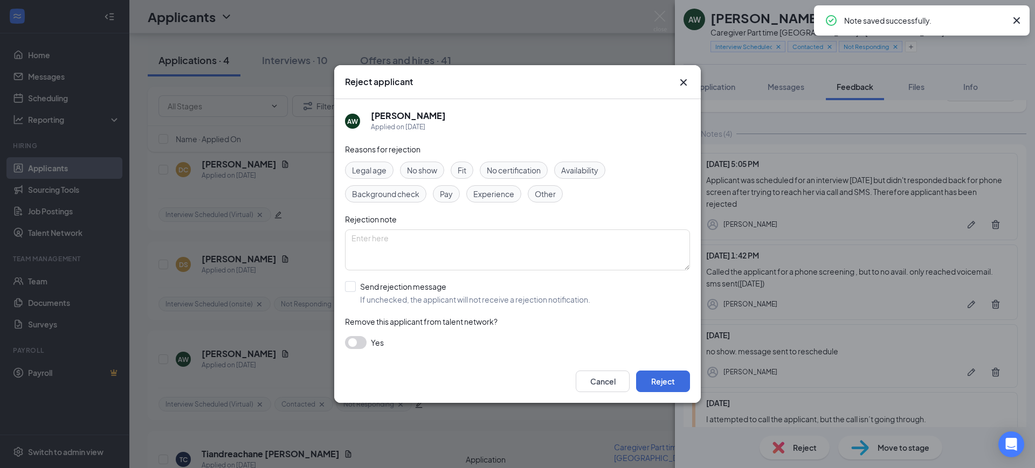
click at [539, 195] on span "Other" at bounding box center [545, 194] width 21 height 12
click at [493, 261] on textarea at bounding box center [517, 250] width 345 height 41
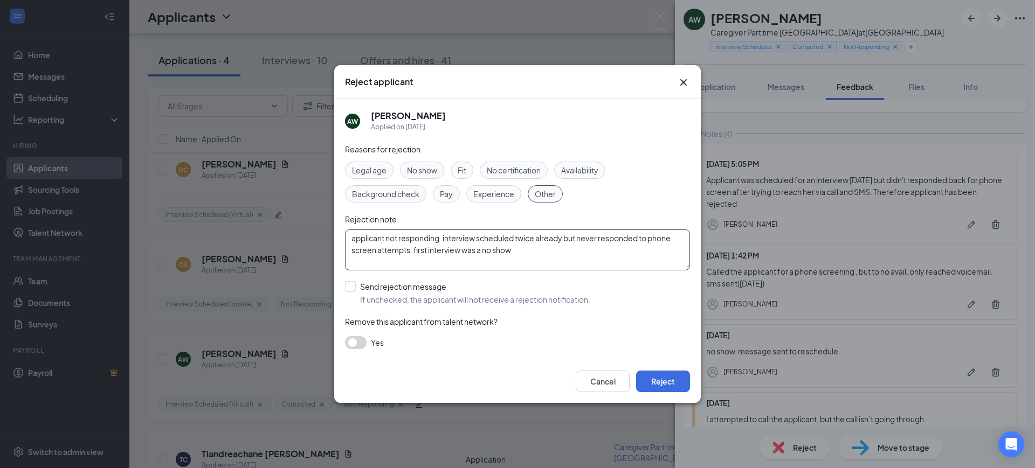
drag, startPoint x: 495, startPoint y: 257, endPoint x: 501, endPoint y: 260, distance: 6.8
click at [495, 257] on textarea "applicant not responding. interview scheduled twice already but never responded…" at bounding box center [517, 250] width 345 height 41
click at [388, 243] on textarea "applicant not responding. interview scheduled twice already but never responded…" at bounding box center [517, 250] width 345 height 41
type textarea "applicant is not responding. interview scheduled twice already but never respon…"
click at [399, 295] on input "Send rejection message If unchecked, the applicant will not receive a rejection…" at bounding box center [467, 293] width 245 height 24
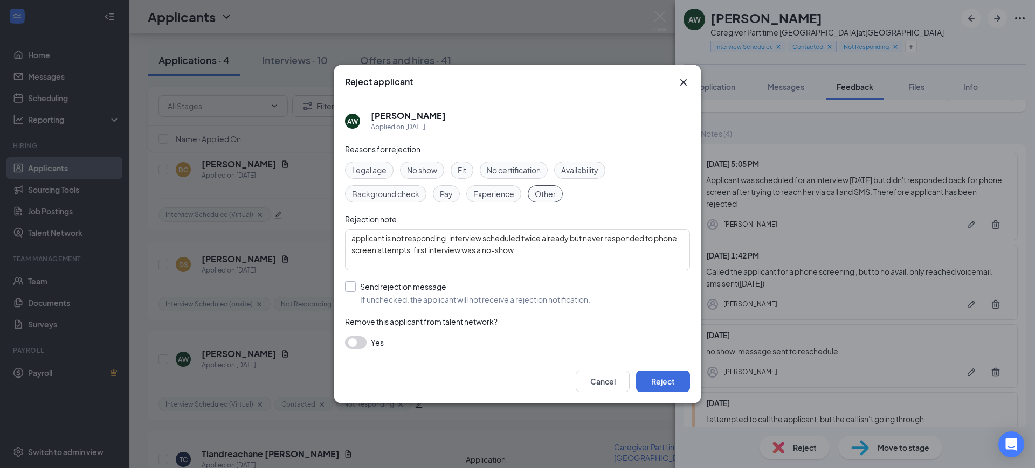
checkbox input "true"
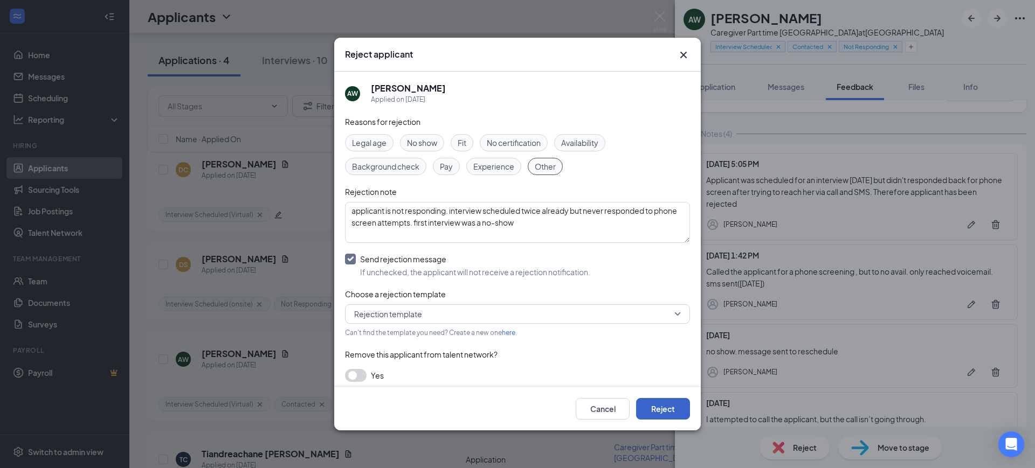
click at [666, 407] on button "Reject" at bounding box center [663, 409] width 54 height 22
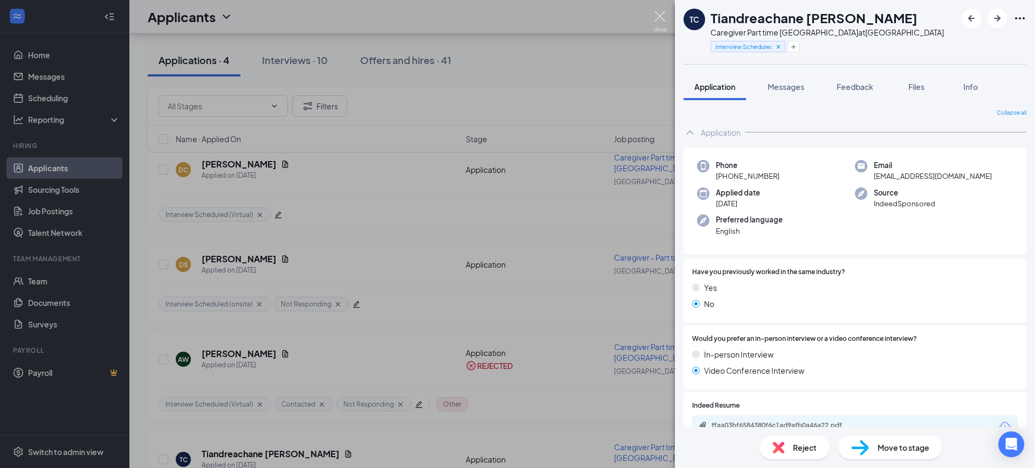
click at [661, 18] on img at bounding box center [659, 21] width 13 height 21
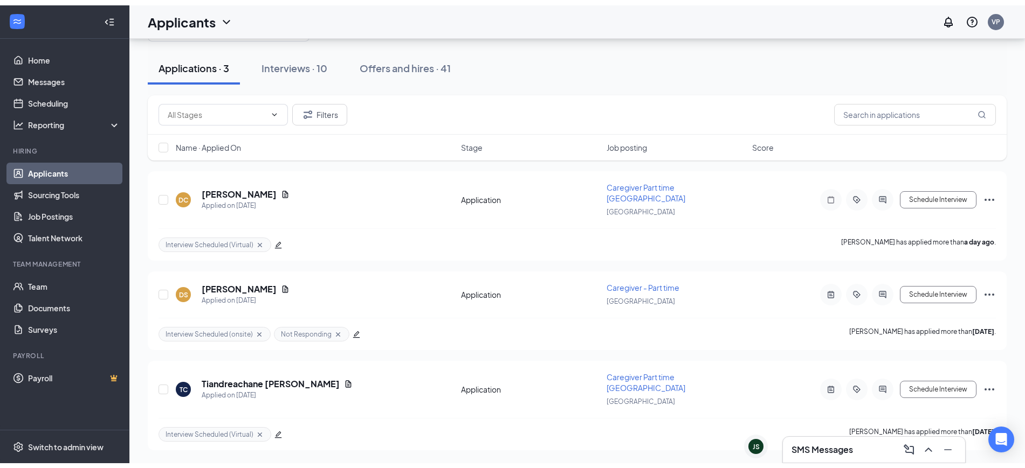
scroll to position [11, 0]
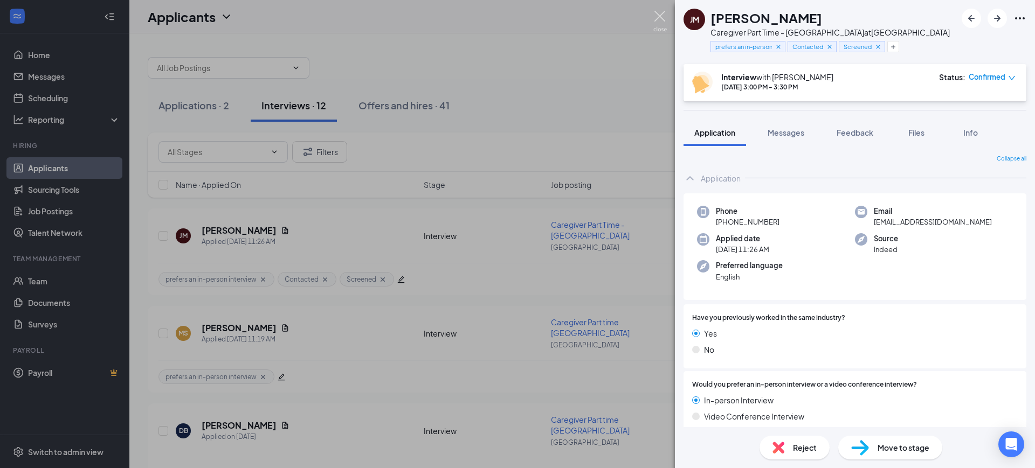
click at [659, 19] on img at bounding box center [659, 21] width 13 height 21
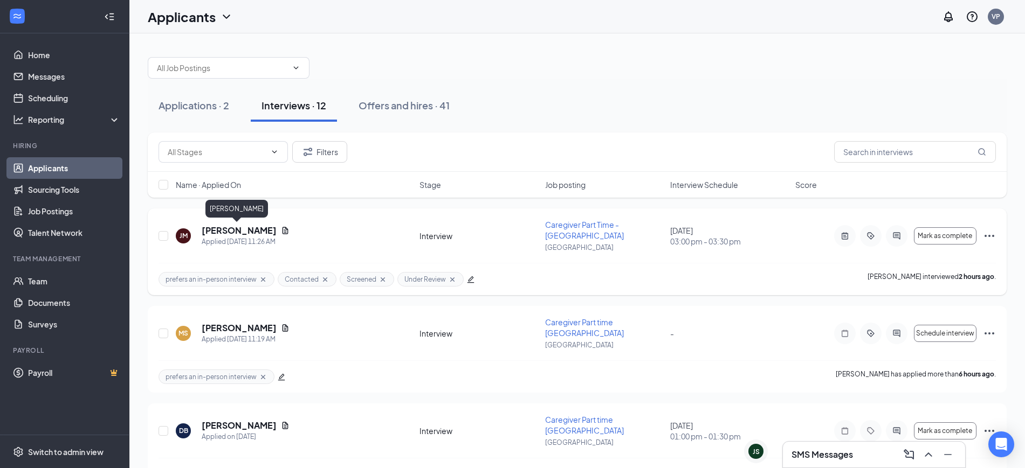
click at [243, 234] on h5 "[PERSON_NAME]" at bounding box center [239, 231] width 75 height 12
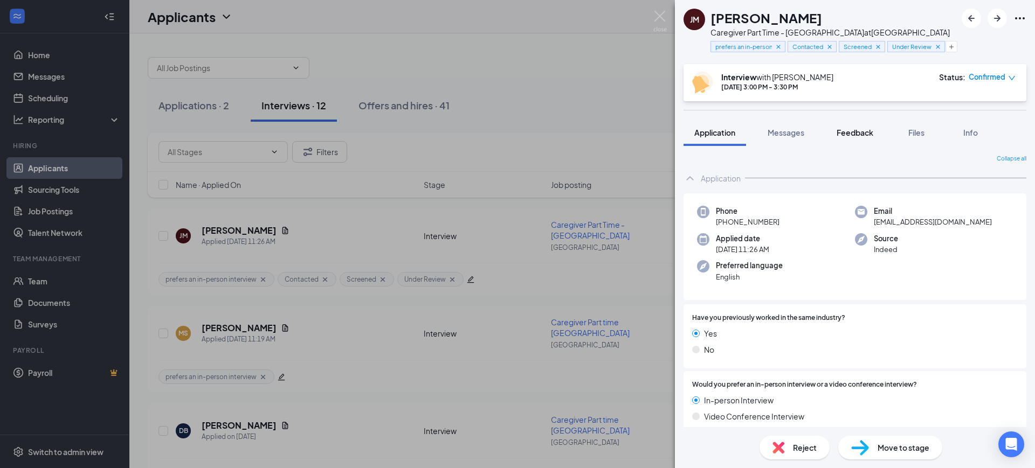
click at [859, 133] on span "Feedback" at bounding box center [855, 133] width 37 height 10
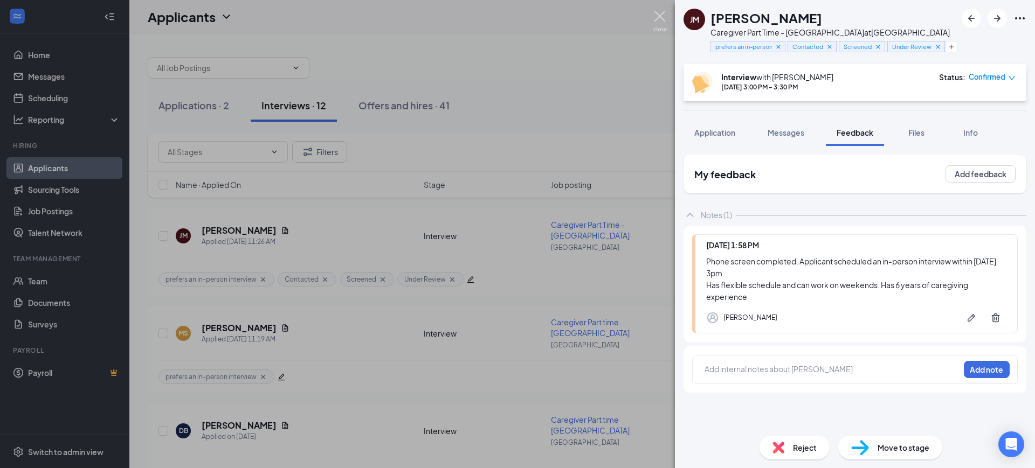
click at [664, 17] on img at bounding box center [659, 21] width 13 height 21
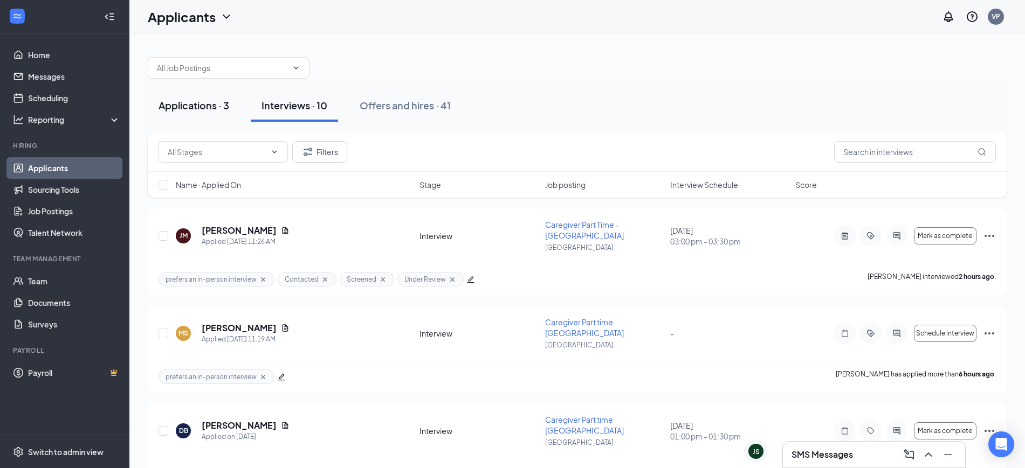
click at [209, 101] on div "Applications · 3" at bounding box center [193, 105] width 71 height 13
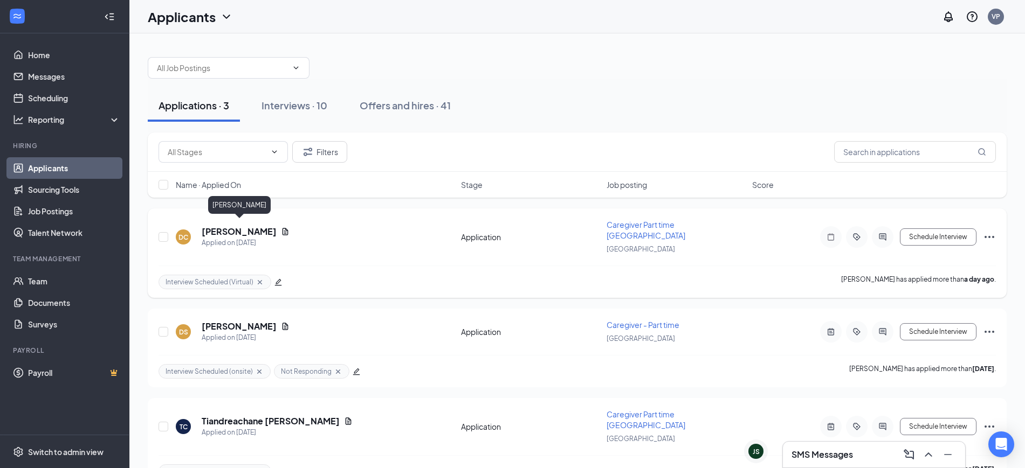
click at [250, 226] on h5 "[PERSON_NAME]" at bounding box center [239, 232] width 75 height 12
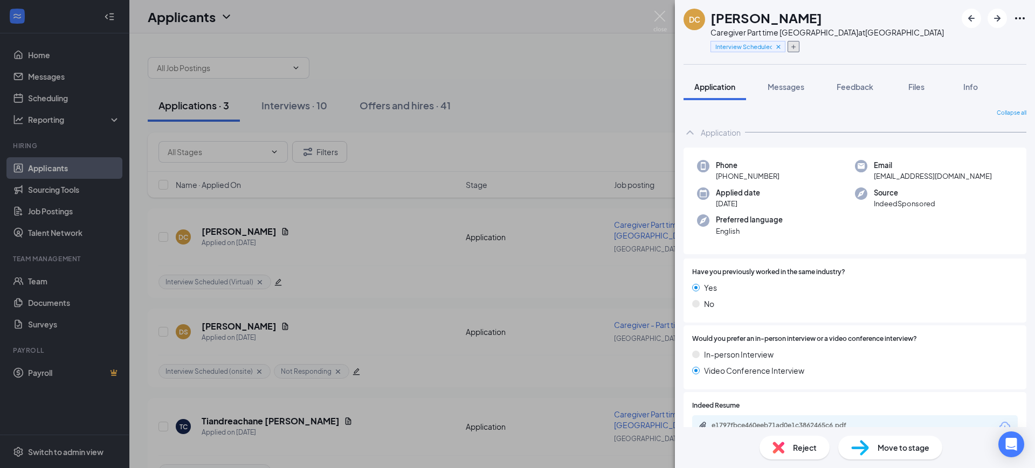
click at [792, 46] on icon "Plus" at bounding box center [793, 47] width 4 height 4
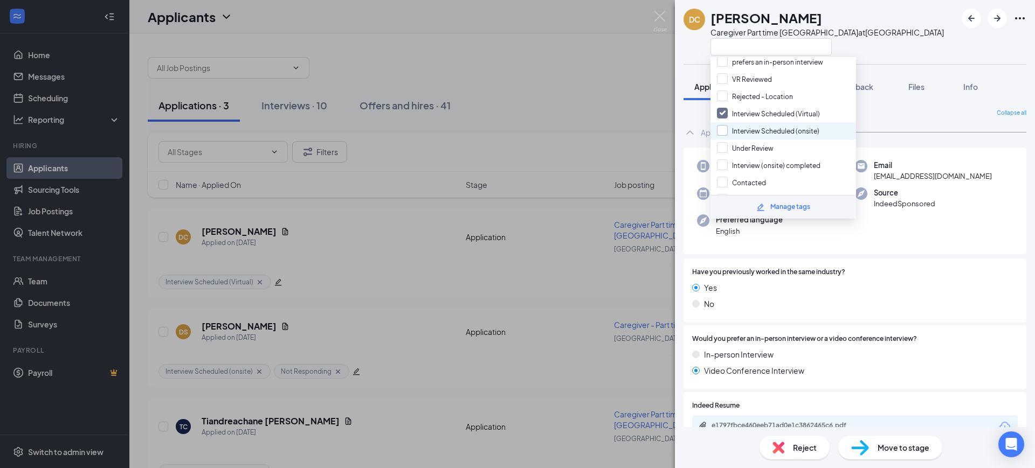
scroll to position [135, 0]
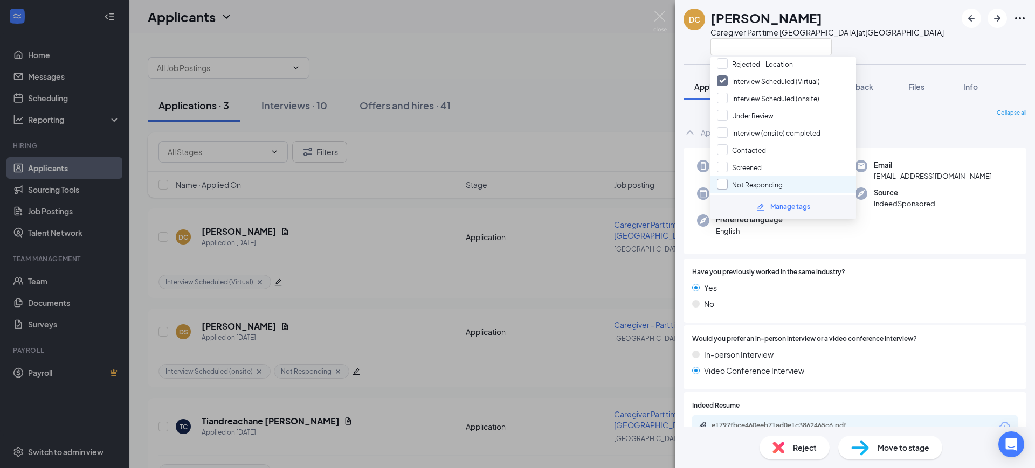
click at [767, 188] on input "Not Responding" at bounding box center [750, 185] width 66 height 12
checkbox input "true"
click at [914, 33] on div "DC DIANA CARCAMO Caregiver Part time DeSoto County at Venice" at bounding box center [855, 32] width 360 height 64
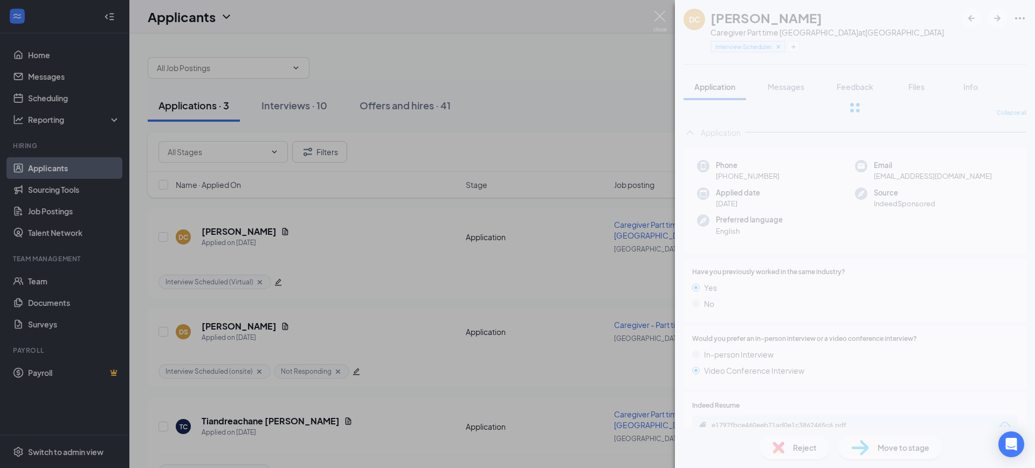
click at [764, 91] on div at bounding box center [855, 108] width 360 height 216
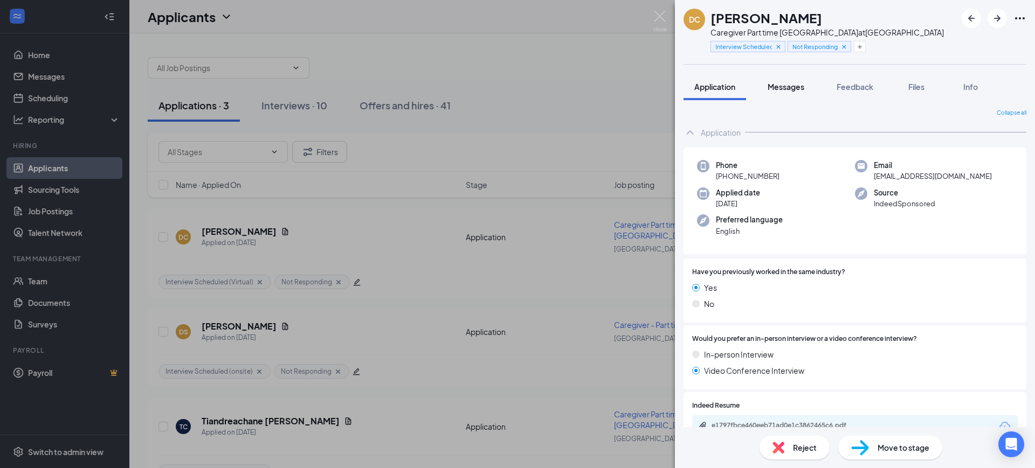
click at [775, 93] on button "Messages" at bounding box center [786, 86] width 58 height 27
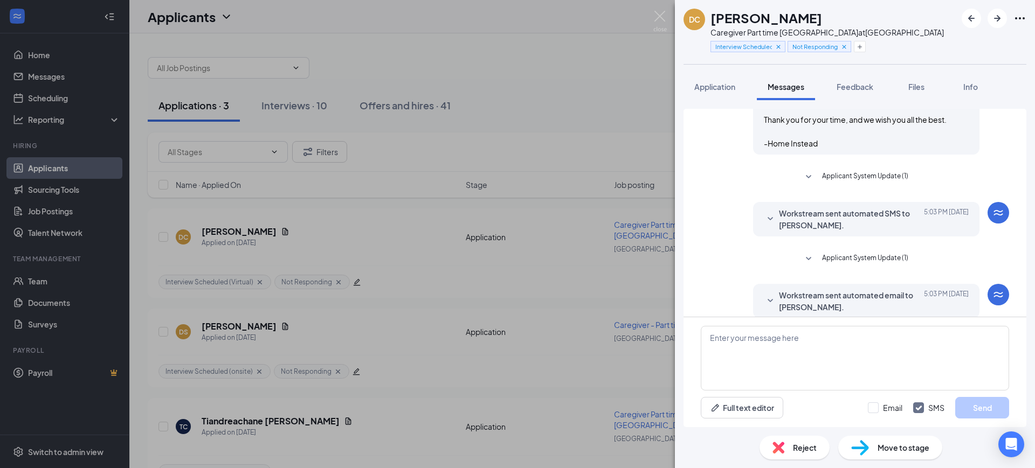
scroll to position [650, 0]
click at [846, 368] on textarea at bounding box center [855, 358] width 308 height 65
paste textarea "Applicant was scheduled for an interview [DATE] but didn't responded back for p…"
type textarea "Applicant was scheduled for an interview [DATE] but didn't responded back for p…"
click at [858, 94] on button "Feedback" at bounding box center [855, 86] width 58 height 27
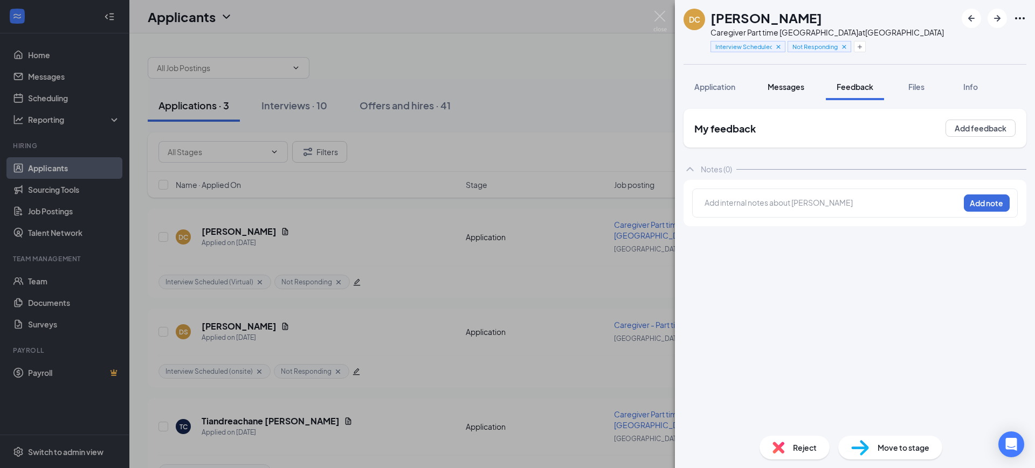
click at [785, 88] on span "Messages" at bounding box center [786, 87] width 37 height 10
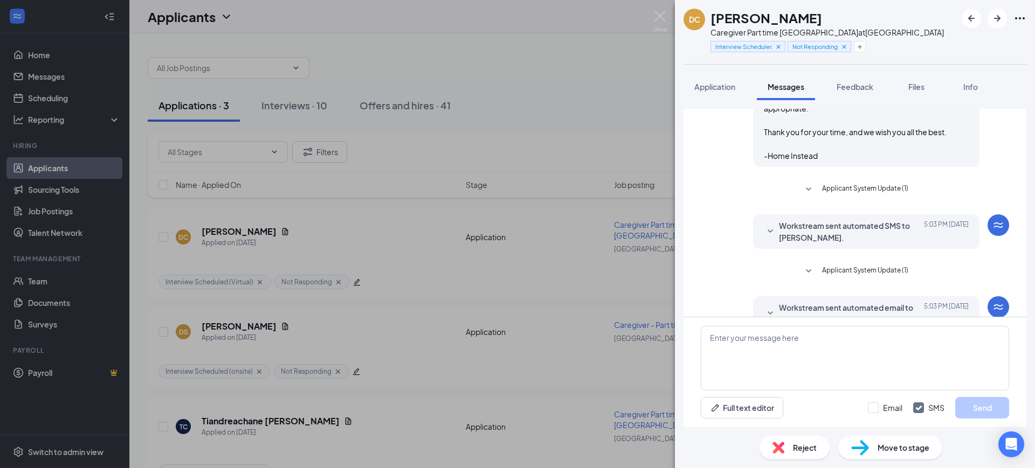
scroll to position [650, 0]
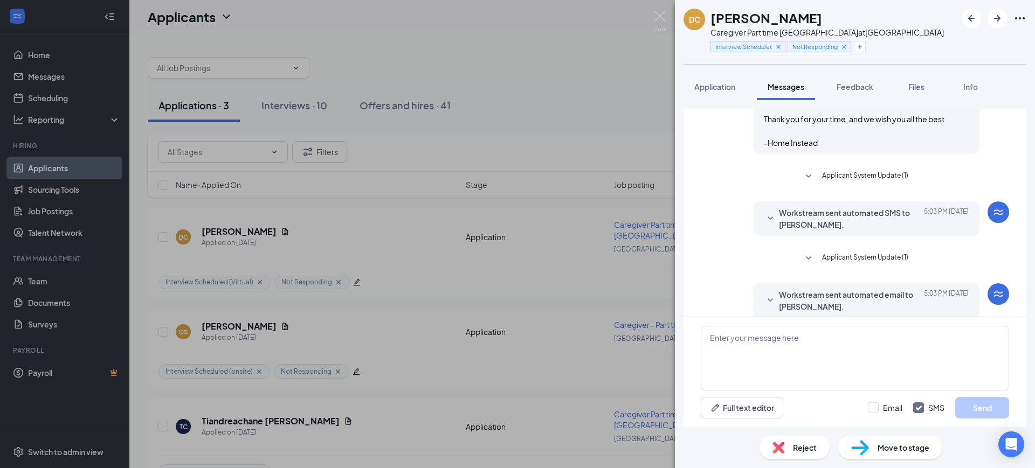
click at [798, 443] on span "Reject" at bounding box center [805, 448] width 24 height 12
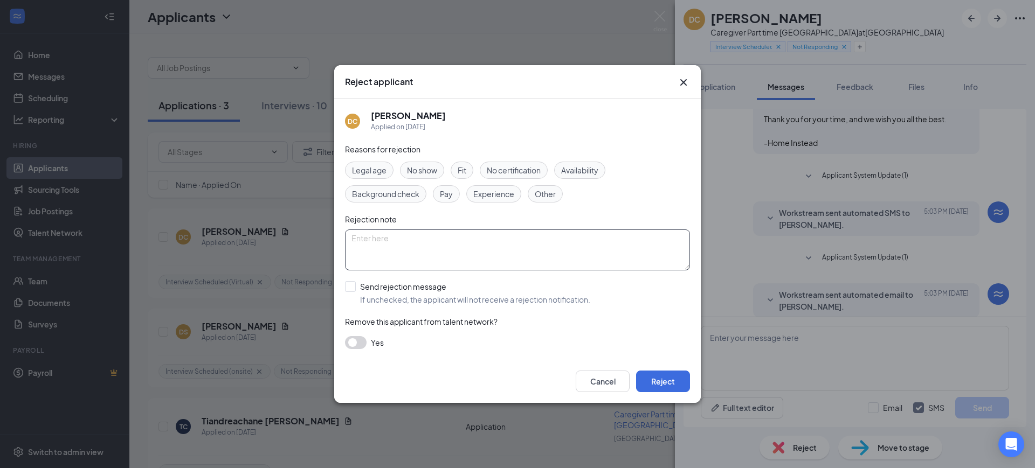
click at [532, 240] on textarea at bounding box center [517, 250] width 345 height 41
paste textarea "Applicant was scheduled for an interview [DATE] but didn't responded back for p…"
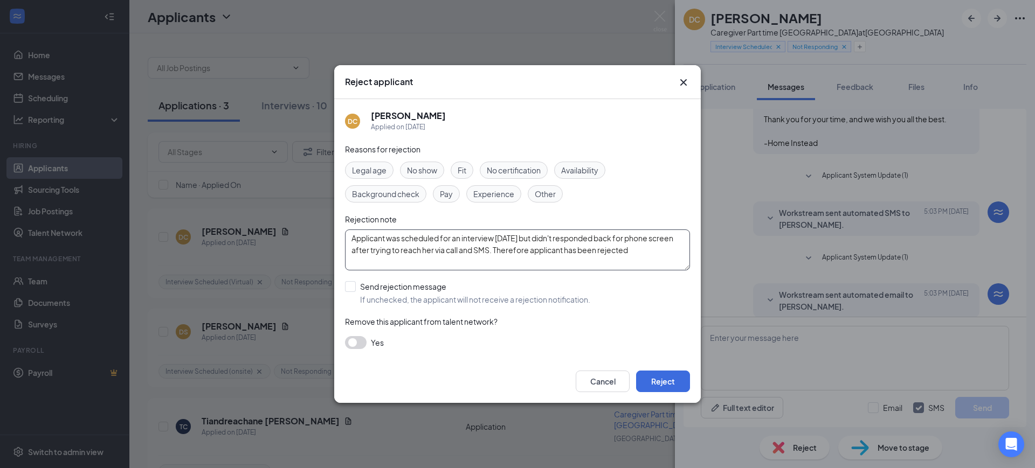
drag, startPoint x: 574, startPoint y: 237, endPoint x: 580, endPoint y: 237, distance: 5.9
click at [575, 237] on textarea "Applicant was scheduled for an interview [DATE] but didn't responded back for p…" at bounding box center [517, 250] width 345 height 41
click at [624, 240] on textarea "Applicant was scheduled for an interview [DATE] but didn't responded back for p…" at bounding box center [517, 250] width 345 height 41
type textarea "Applicant was scheduled for an interview [DATE] but didn't responded back for p…"
click at [606, 382] on button "Cancel" at bounding box center [603, 382] width 54 height 22
